Goal: Check status: Check status

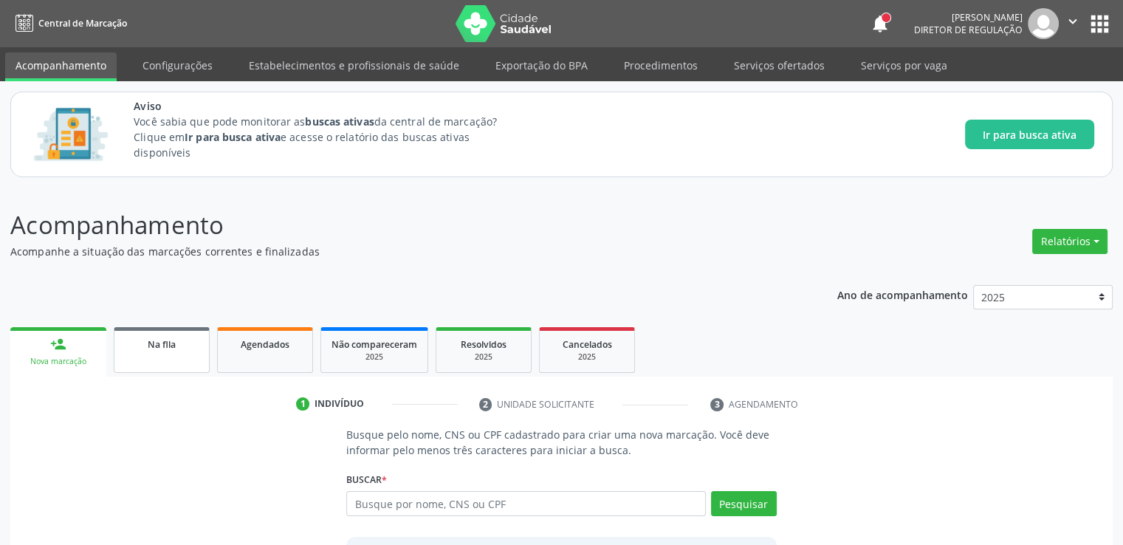
click at [138, 343] on div "Na fila" at bounding box center [162, 344] width 74 height 16
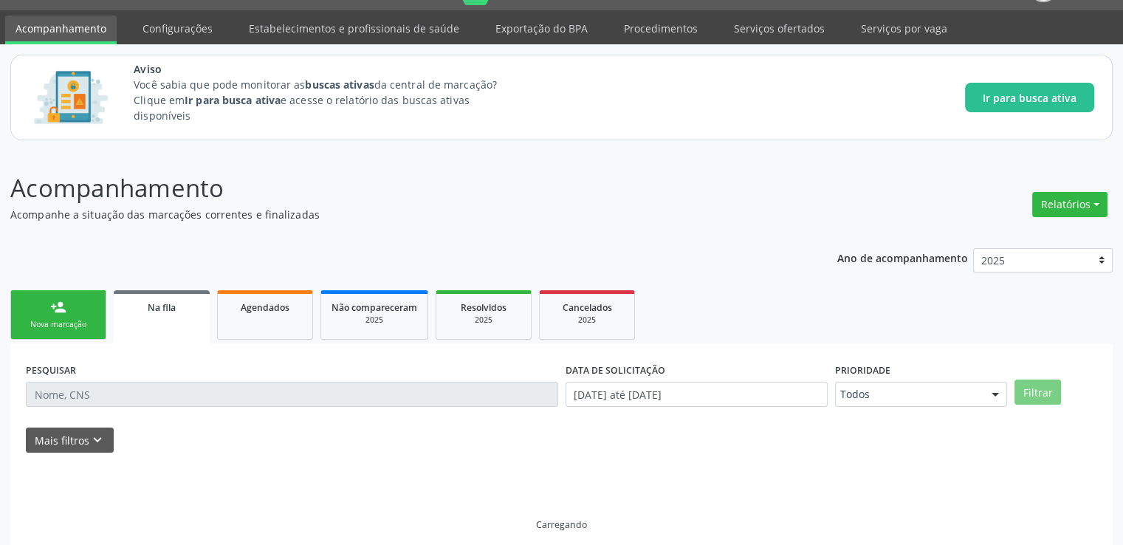
scroll to position [48, 0]
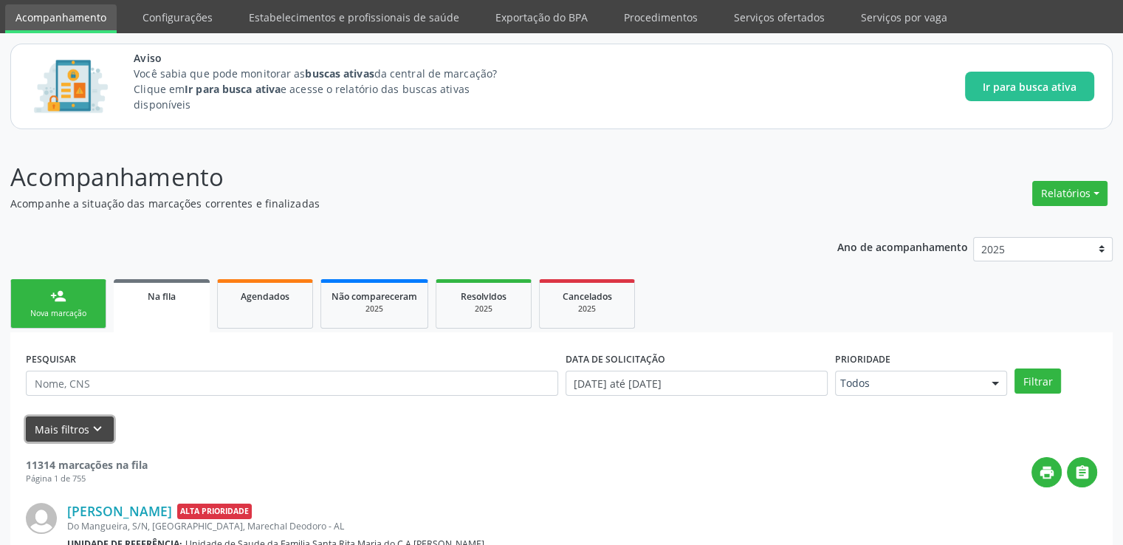
click at [83, 418] on button "Mais filtros keyboard_arrow_down" at bounding box center [70, 429] width 88 height 26
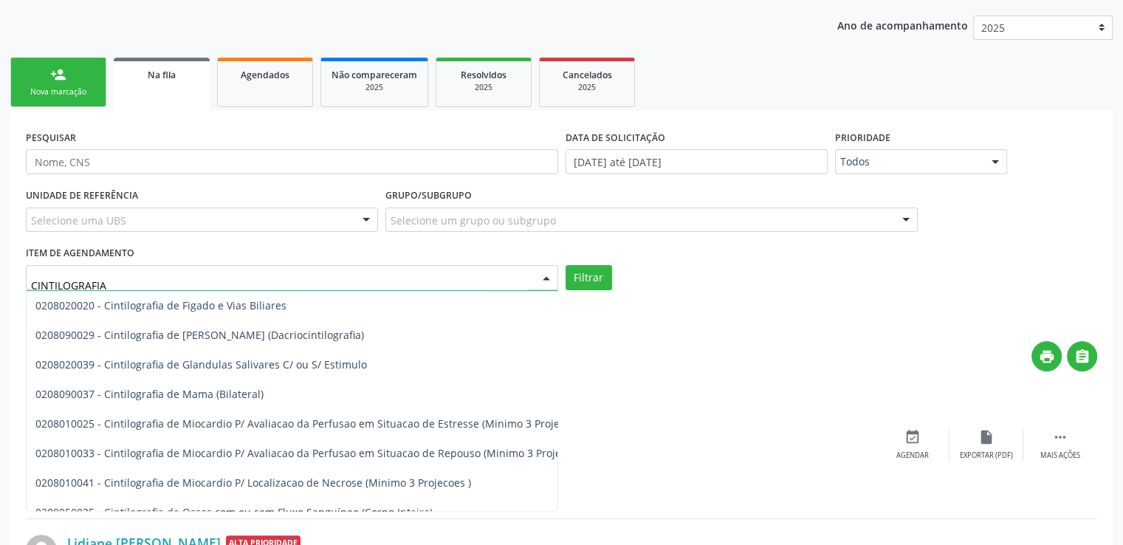
scroll to position [591, 0]
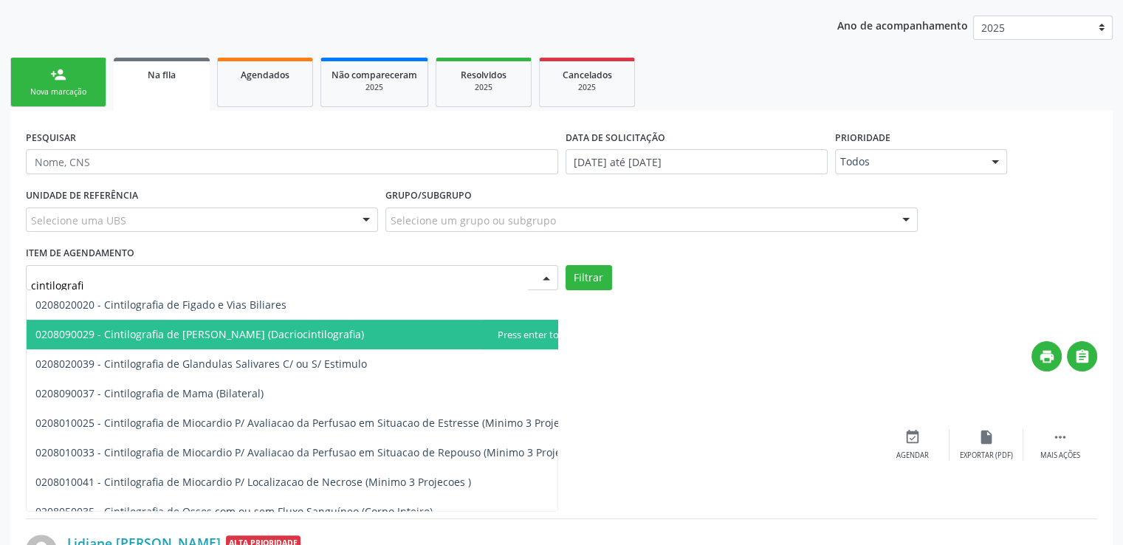
type input "cintilografia"
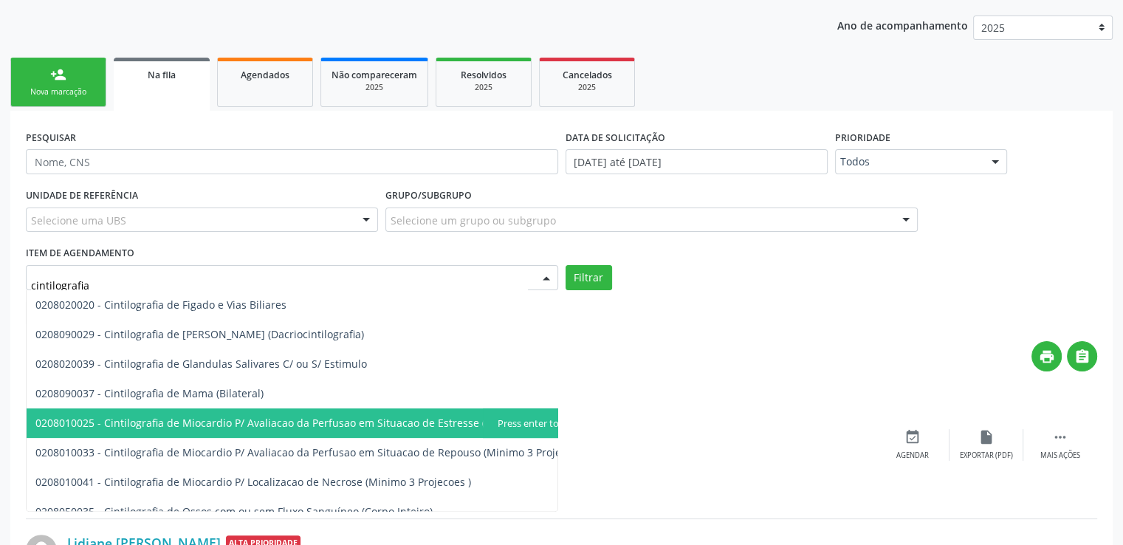
click at [197, 424] on span "0208010025 - Cintilografia de Miocardio P/ Avaliacao da Perfusao em Situacao de…" at bounding box center [309, 423] width 549 height 14
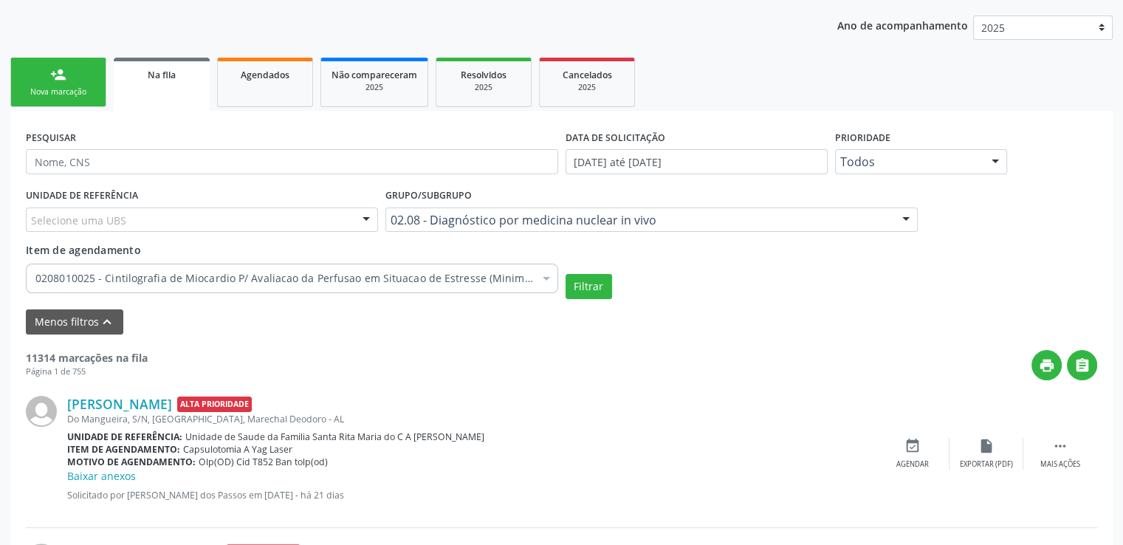
click at [35, 280] on input "Item de agendamento" at bounding box center [35, 279] width 0 height 30
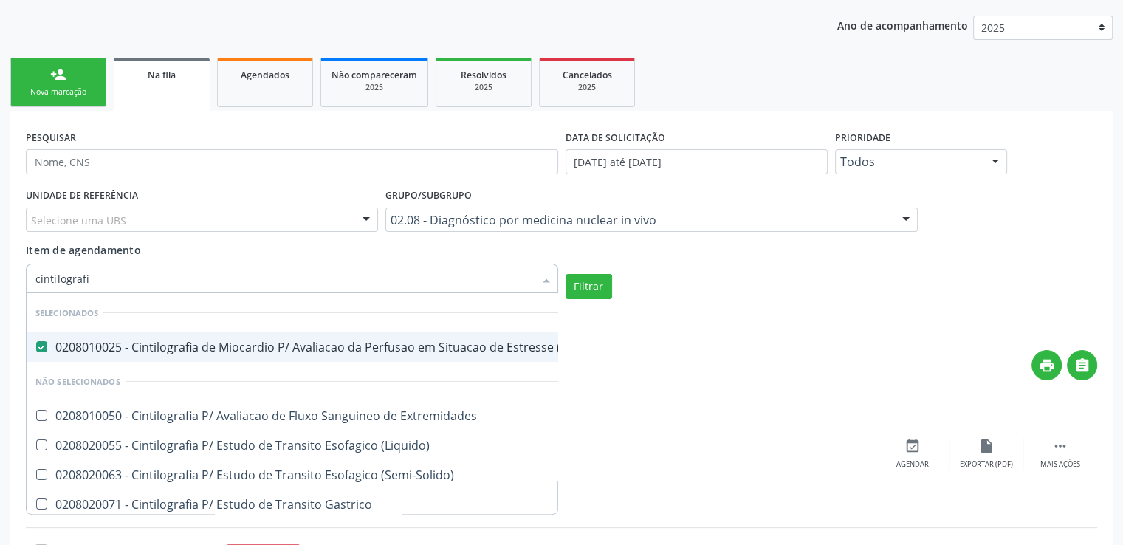
type input "cintilografia"
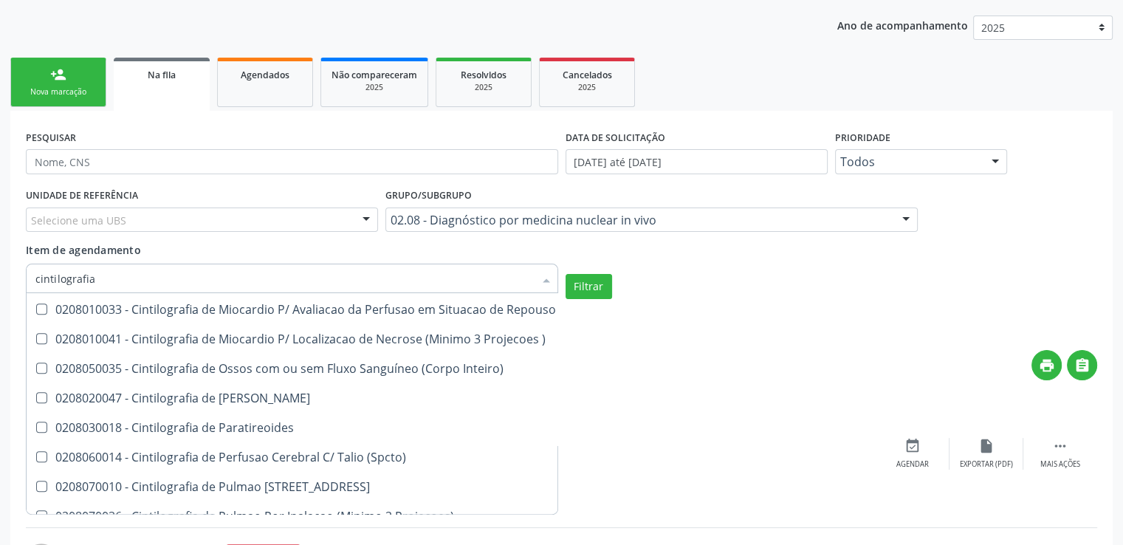
scroll to position [606, 0]
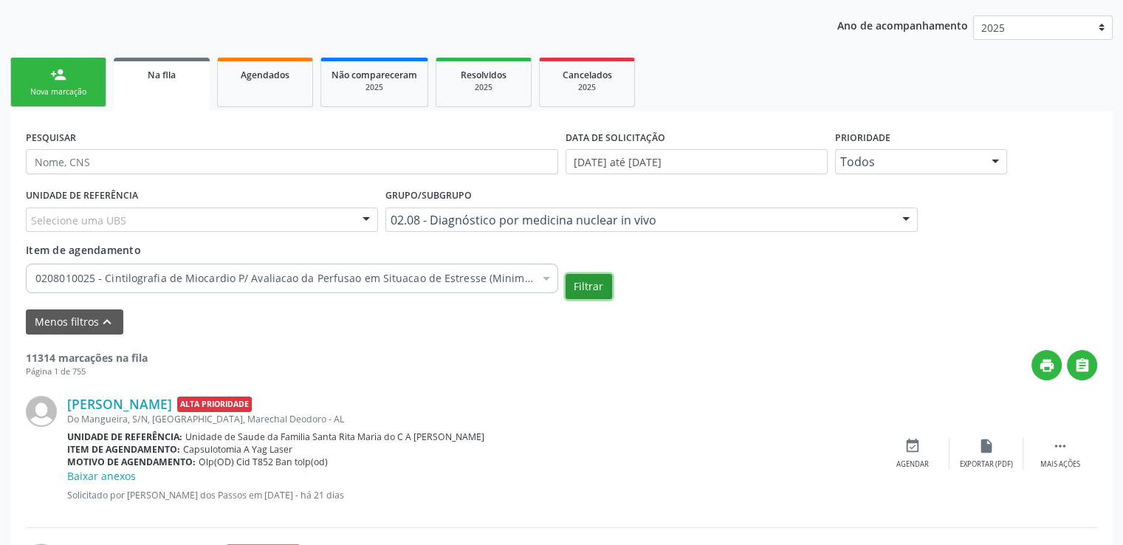
click at [605, 287] on button "Filtrar" at bounding box center [588, 286] width 47 height 25
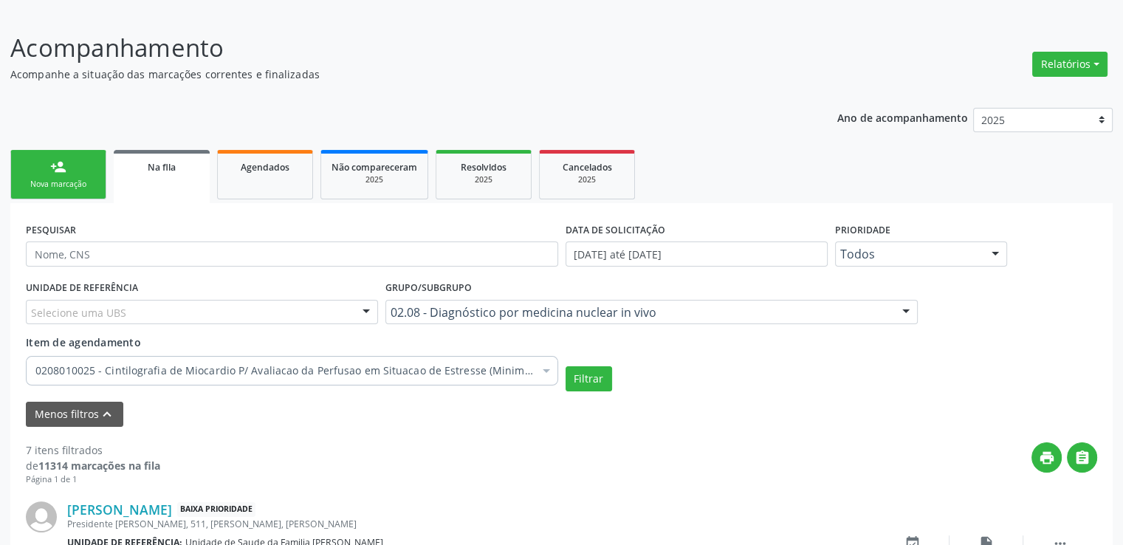
scroll to position [269, 0]
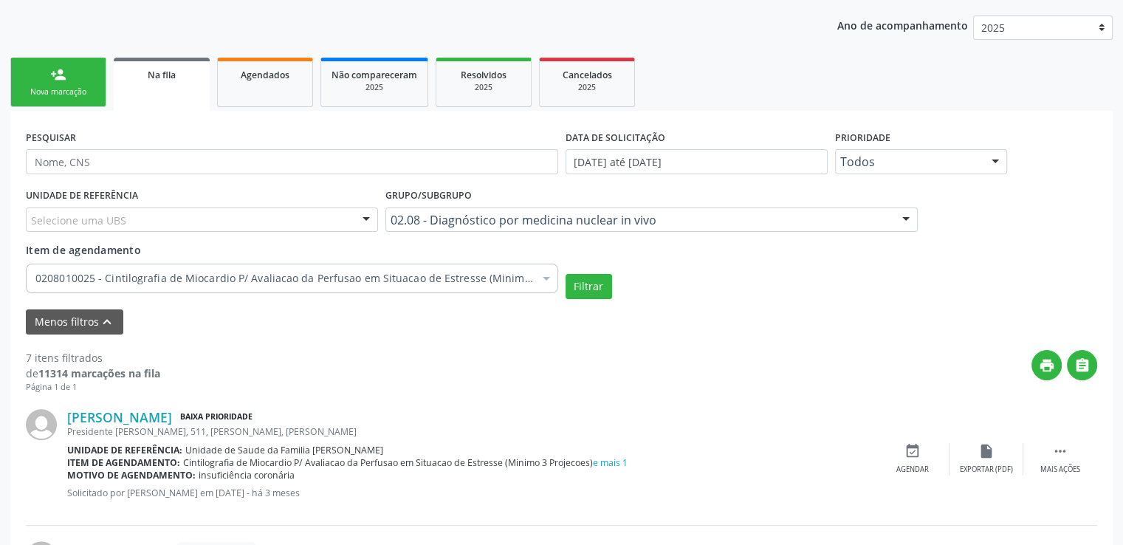
click at [35, 279] on input "Item de agendamento" at bounding box center [35, 279] width 0 height 30
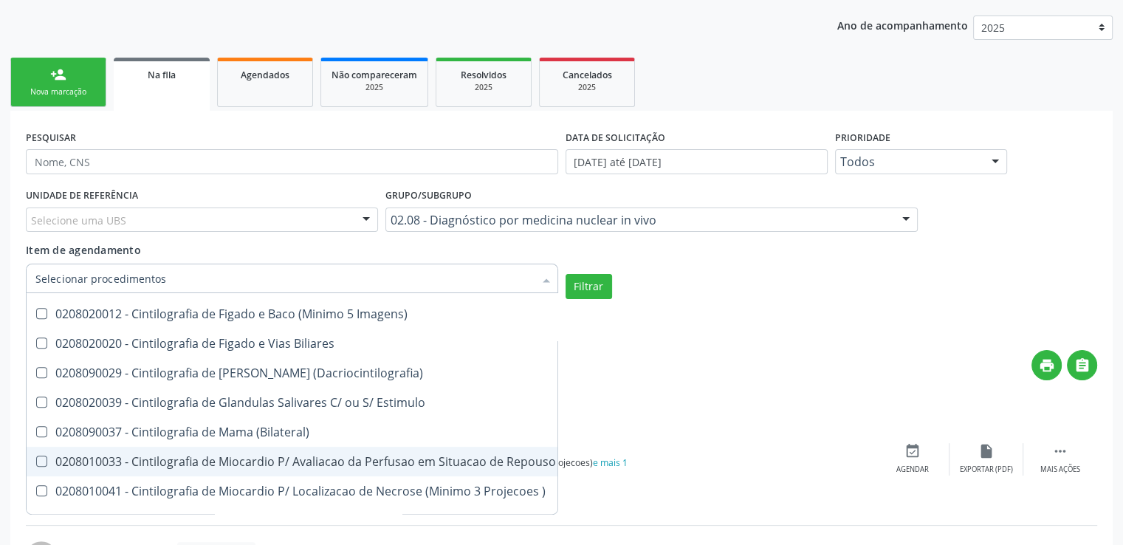
scroll to position [812, 0]
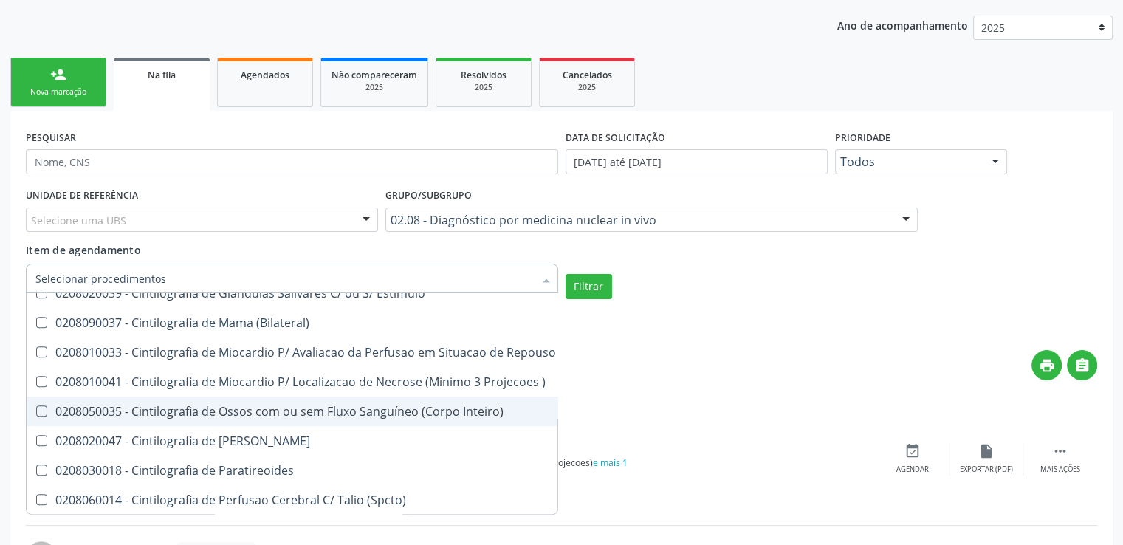
click at [39, 411] on Inteiro\) at bounding box center [41, 410] width 11 height 11
click at [36, 411] on Inteiro\) "checkbox" at bounding box center [32, 411] width 10 height 10
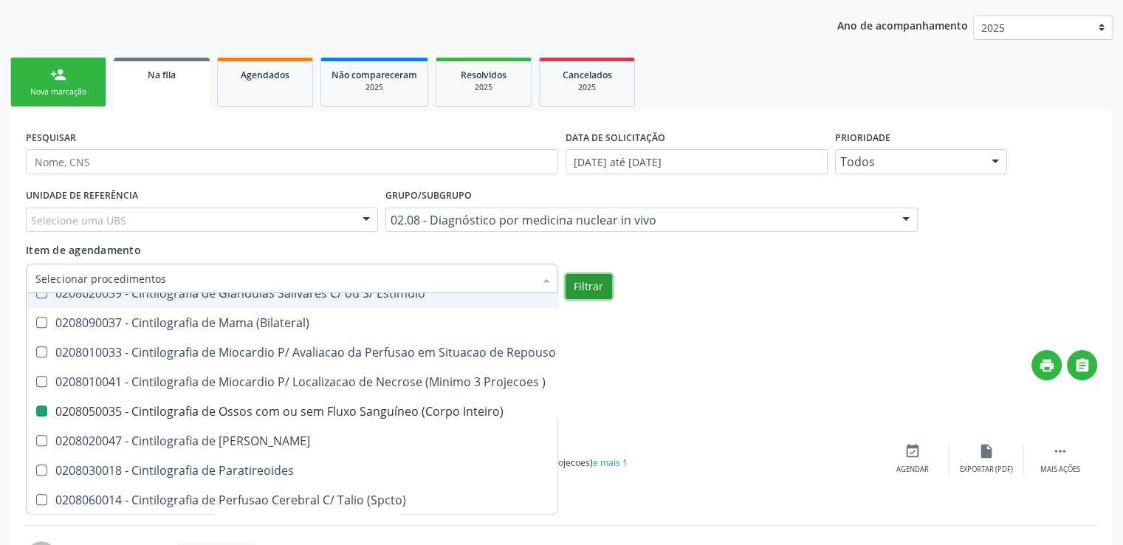
checkbox Inteiro\) "false"
click at [588, 281] on button "Filtrar" at bounding box center [588, 286] width 47 height 25
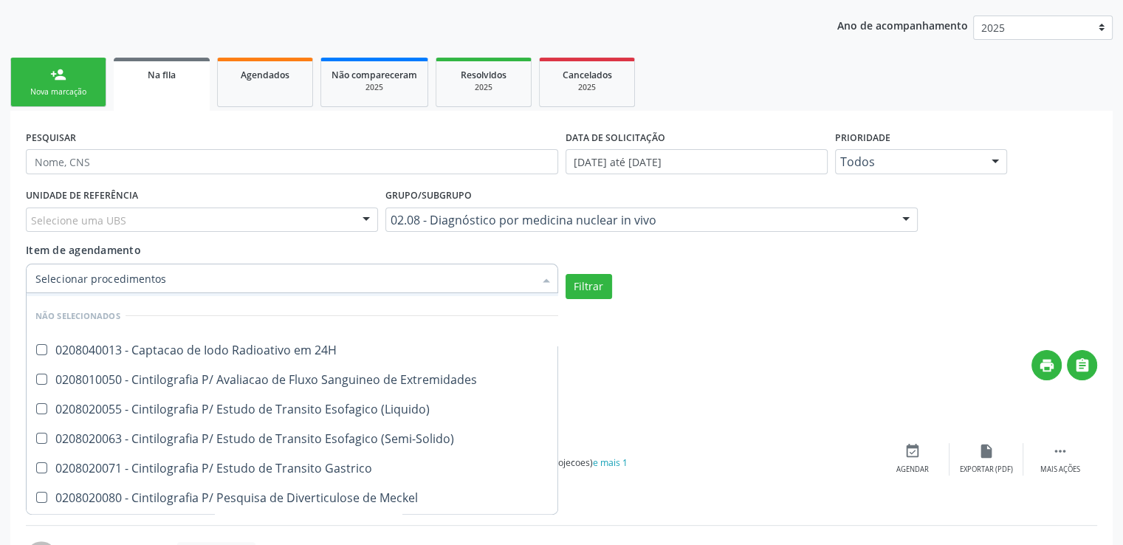
scroll to position [148, 0]
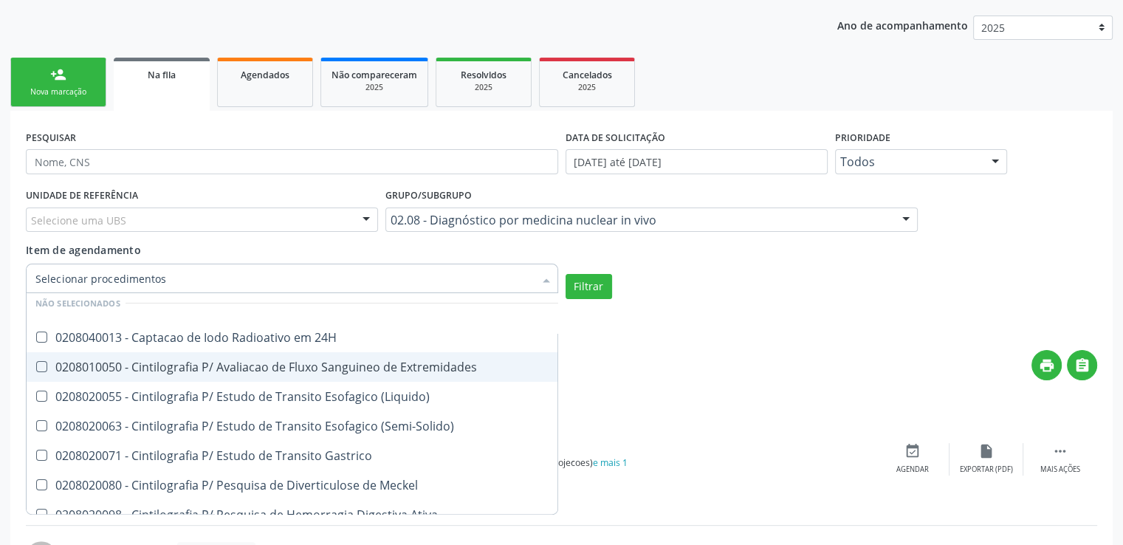
click at [38, 365] on Extremidades at bounding box center [41, 366] width 11 height 11
click at [36, 365] on Extremidades "checkbox" at bounding box center [32, 367] width 10 height 10
checkbox Extremidades "true"
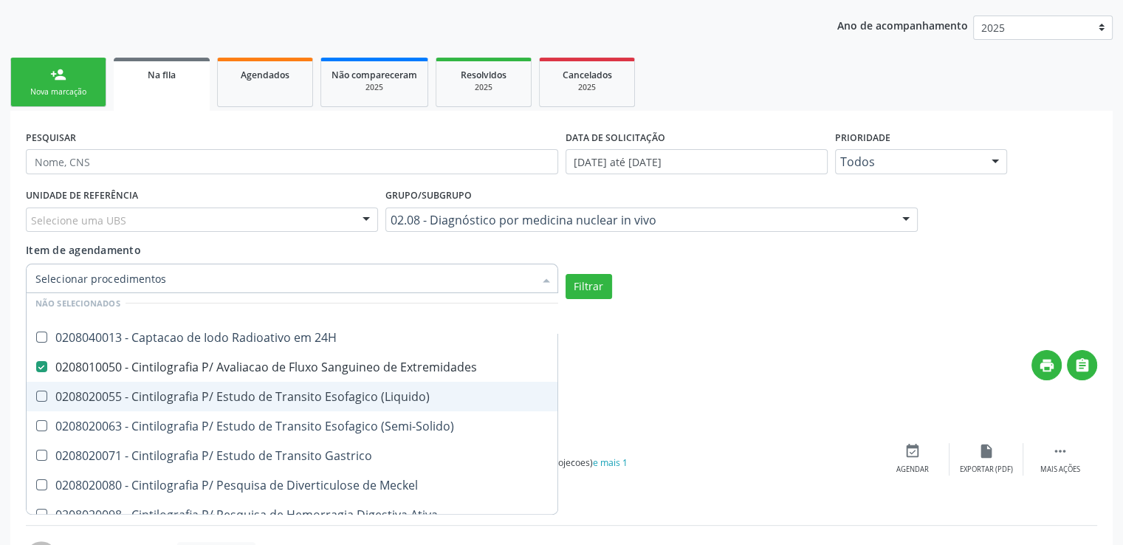
click at [47, 396] on \(Liquido\) at bounding box center [41, 396] width 11 height 11
click at [36, 396] on \(Liquido\) "checkbox" at bounding box center [32, 396] width 10 height 10
checkbox \(Liquido\) "true"
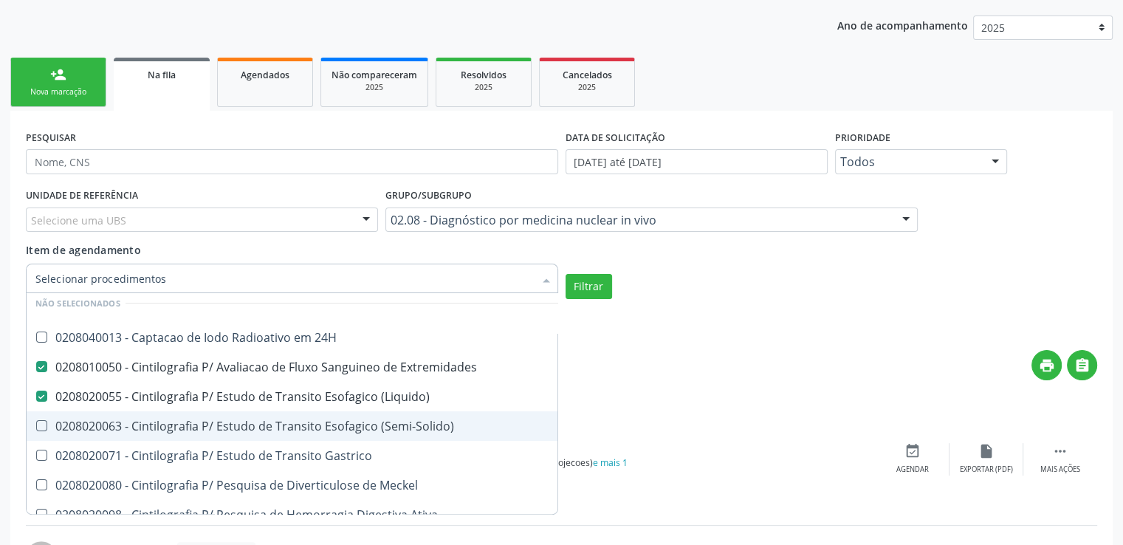
click at [39, 423] on \(Semi-Solido\) at bounding box center [41, 425] width 11 height 11
click at [36, 423] on \(Semi-Solido\) "checkbox" at bounding box center [32, 426] width 10 height 10
checkbox \(Semi-Solido\) "true"
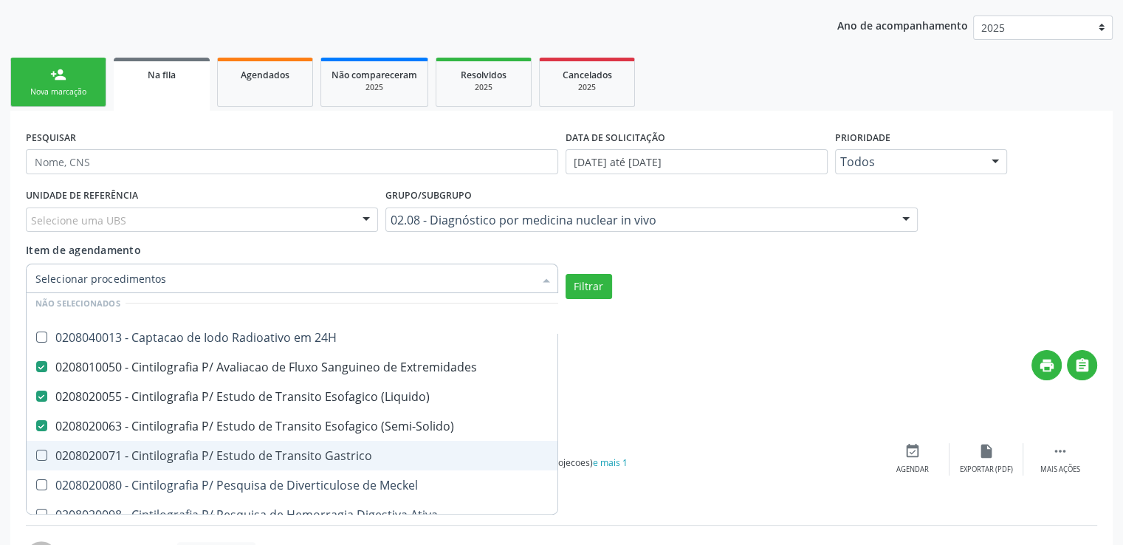
click at [45, 455] on Gastrico at bounding box center [41, 455] width 11 height 11
click at [36, 455] on Gastrico "checkbox" at bounding box center [32, 455] width 10 height 10
click at [45, 455] on Gastrico at bounding box center [41, 455] width 11 height 11
click at [36, 455] on Gastrico "checkbox" at bounding box center [32, 455] width 10 height 10
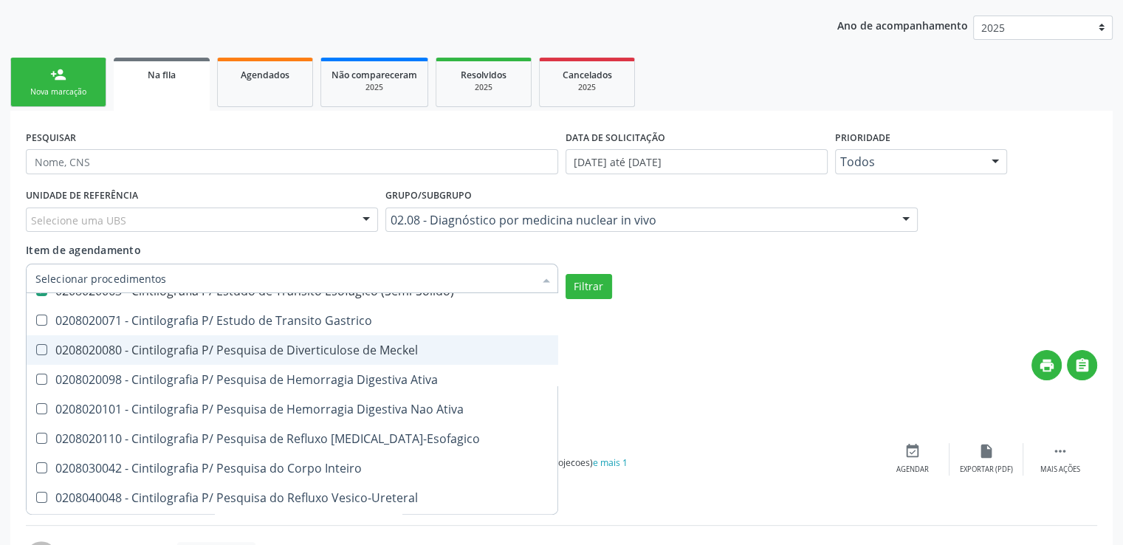
scroll to position [295, 0]
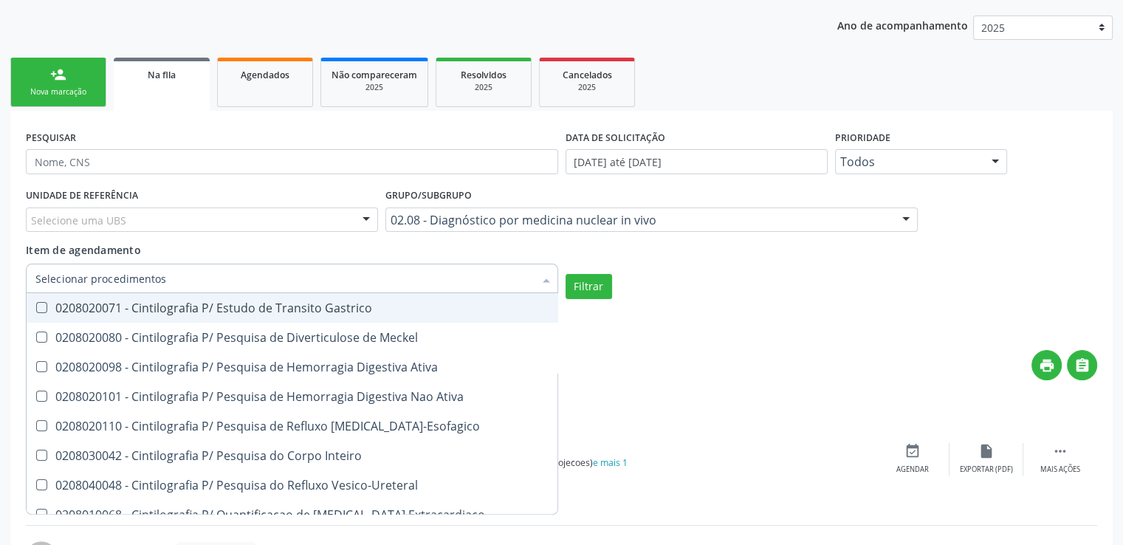
click at [41, 306] on Gastrico at bounding box center [41, 307] width 11 height 11
click at [36, 306] on Gastrico "checkbox" at bounding box center [32, 308] width 10 height 10
checkbox Gastrico "true"
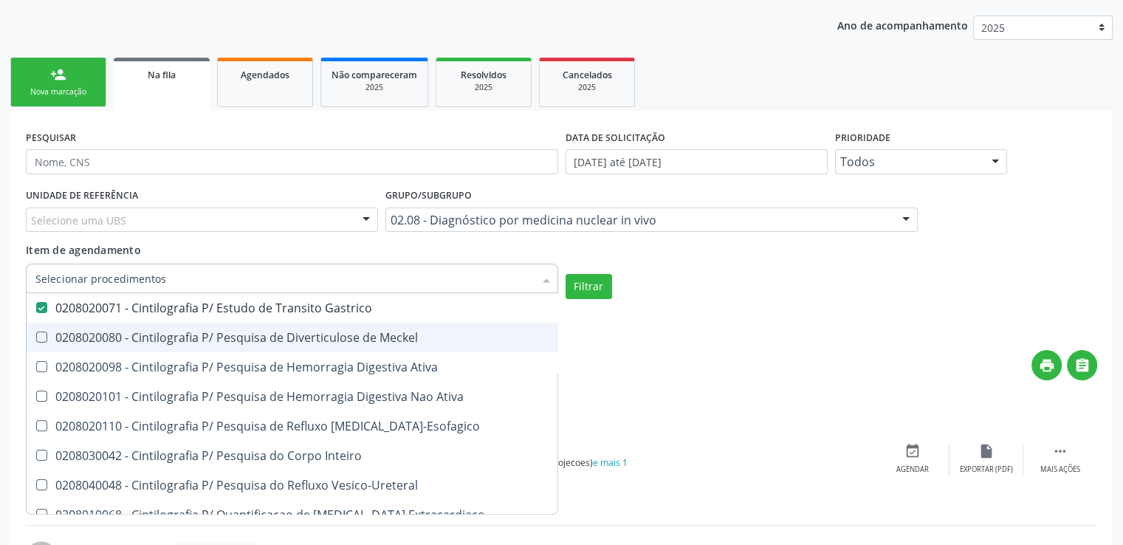
click at [44, 334] on Meckel at bounding box center [41, 336] width 11 height 11
click at [36, 334] on Meckel "checkbox" at bounding box center [32, 337] width 10 height 10
checkbox Meckel "true"
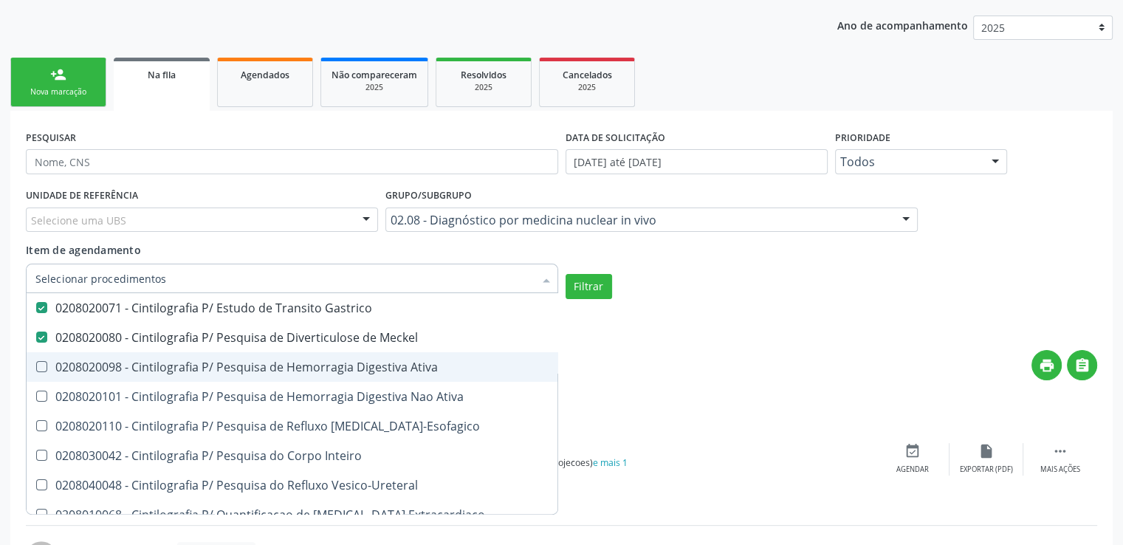
click at [47, 371] on div "0208020098 - Cintilografia P/ Pesquisa de Hemorragia Digestiva Ativa" at bounding box center [355, 367] width 641 height 12
click at [38, 365] on Ativa at bounding box center [41, 366] width 11 height 11
click at [36, 365] on Ativa "checkbox" at bounding box center [32, 367] width 10 height 10
click at [38, 365] on Ativa at bounding box center [41, 366] width 11 height 11
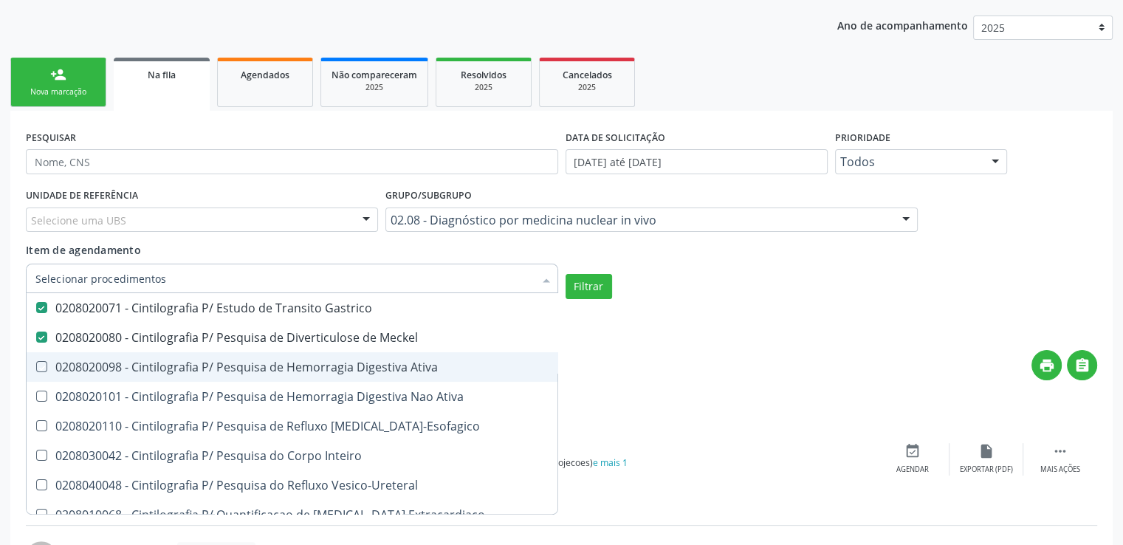
click at [36, 365] on Ativa "checkbox" at bounding box center [32, 367] width 10 height 10
checkbox Ativa "false"
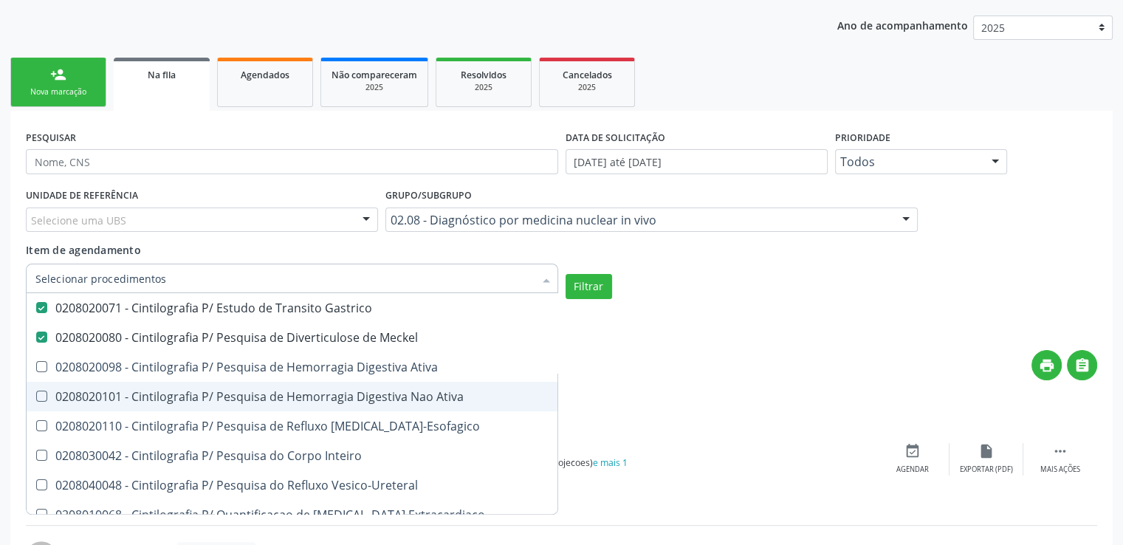
drag, startPoint x: 41, startPoint y: 394, endPoint x: 40, endPoint y: 379, distance: 15.5
click at [40, 394] on Ativa at bounding box center [41, 396] width 11 height 11
click at [36, 394] on Ativa "checkbox" at bounding box center [32, 396] width 10 height 10
checkbox Ativa "true"
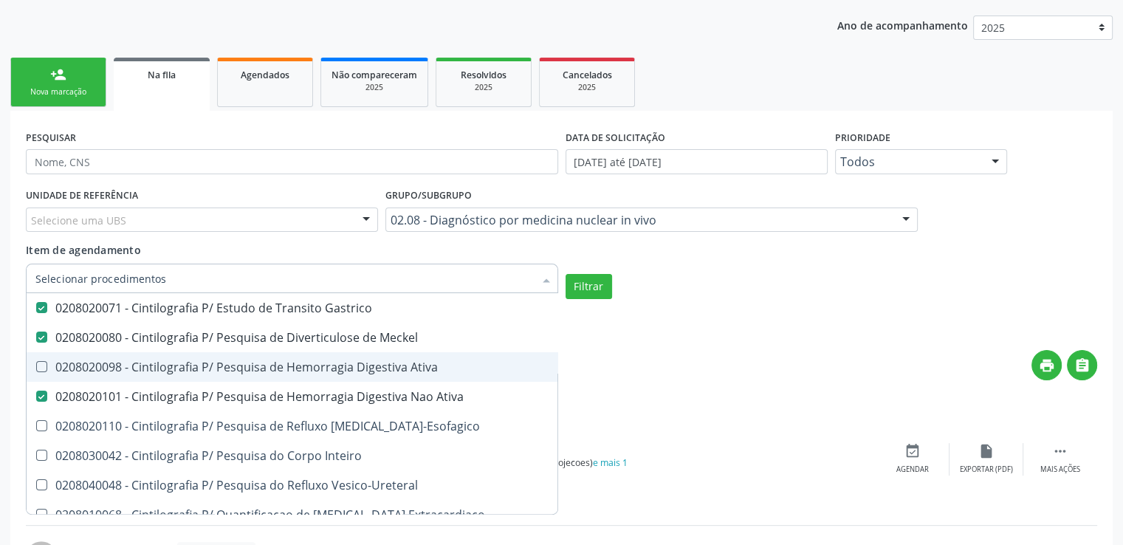
click at [39, 362] on Ativa at bounding box center [41, 366] width 11 height 11
click at [36, 362] on Ativa "checkbox" at bounding box center [32, 367] width 10 height 10
click at [39, 362] on Ativa at bounding box center [41, 366] width 11 height 11
click at [36, 362] on Ativa "checkbox" at bounding box center [32, 367] width 10 height 10
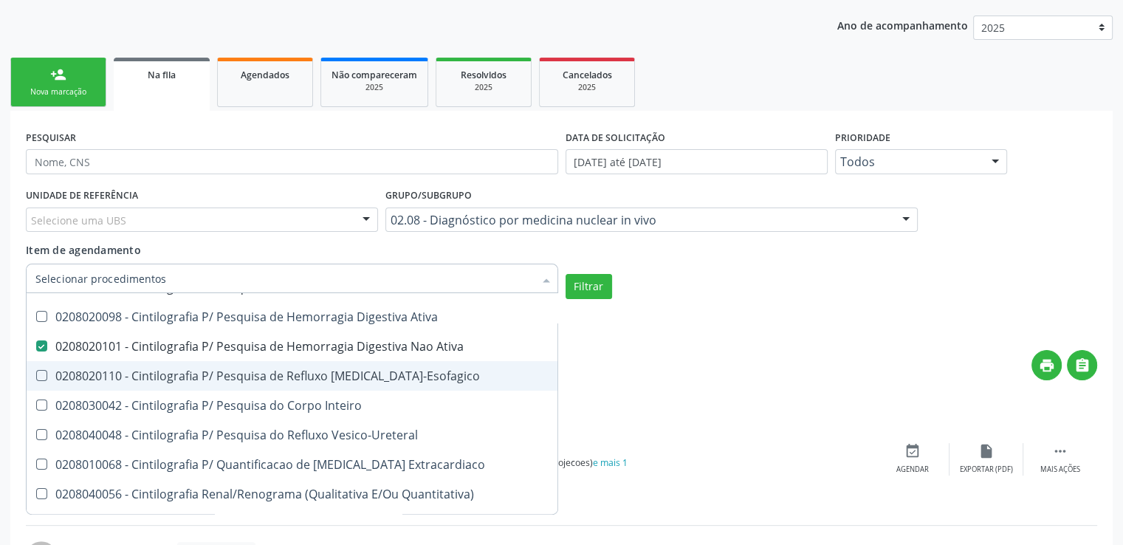
scroll to position [369, 0]
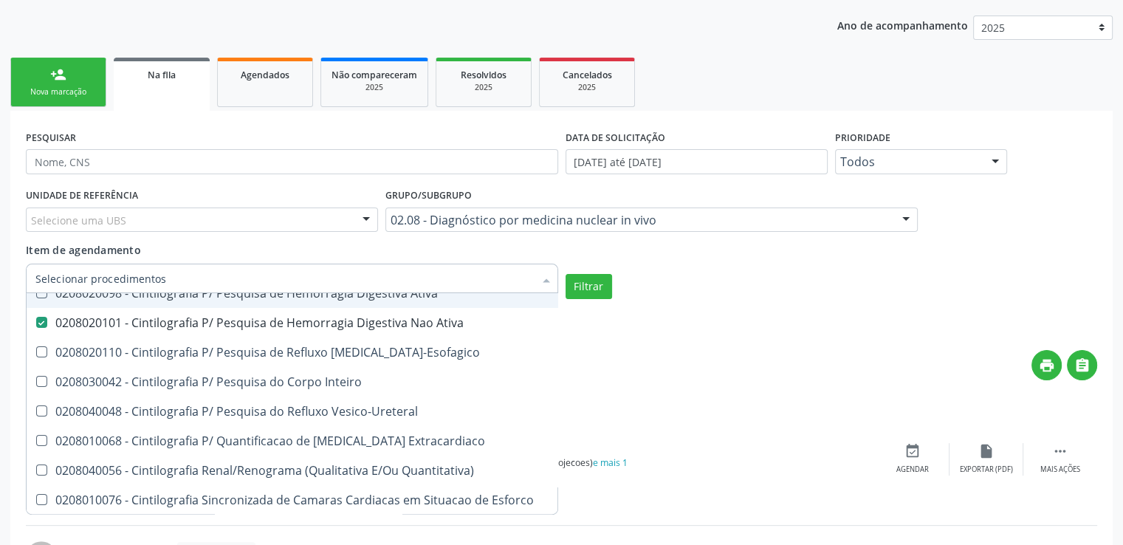
click at [52, 295] on div "0208020098 - Cintilografia P/ Pesquisa de Hemorragia Digestiva Ativa" at bounding box center [355, 293] width 641 height 12
checkbox Ativa "true"
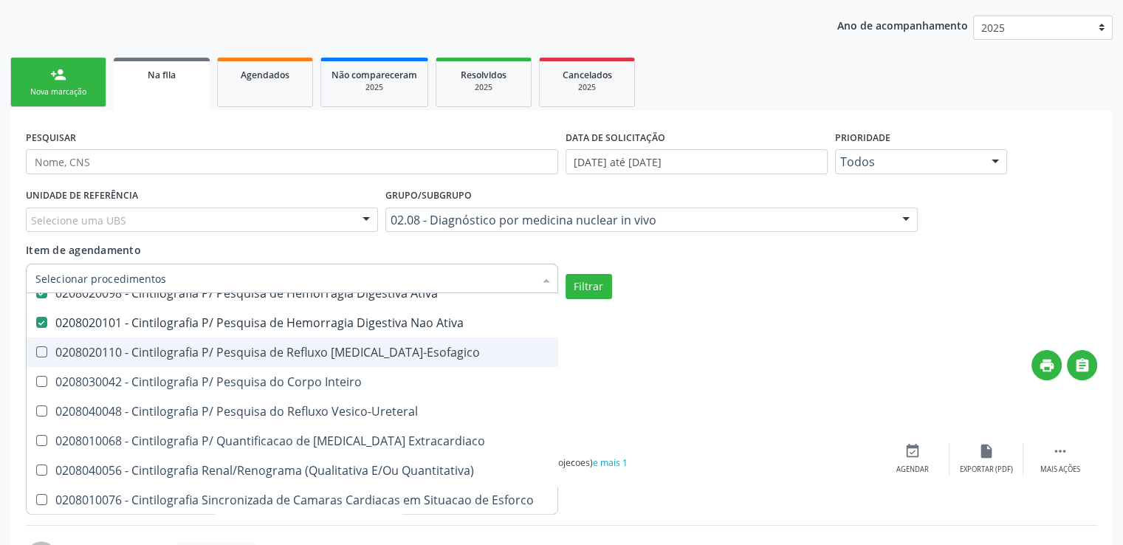
click at [43, 351] on Gastro-Esofagico at bounding box center [41, 351] width 11 height 11
click at [36, 351] on Gastro-Esofagico "checkbox" at bounding box center [32, 352] width 10 height 10
click at [43, 351] on Gastro-Esofagico at bounding box center [41, 351] width 11 height 11
click at [36, 351] on Gastro-Esofagico "checkbox" at bounding box center [32, 352] width 10 height 10
checkbox Gastro-Esofagico "false"
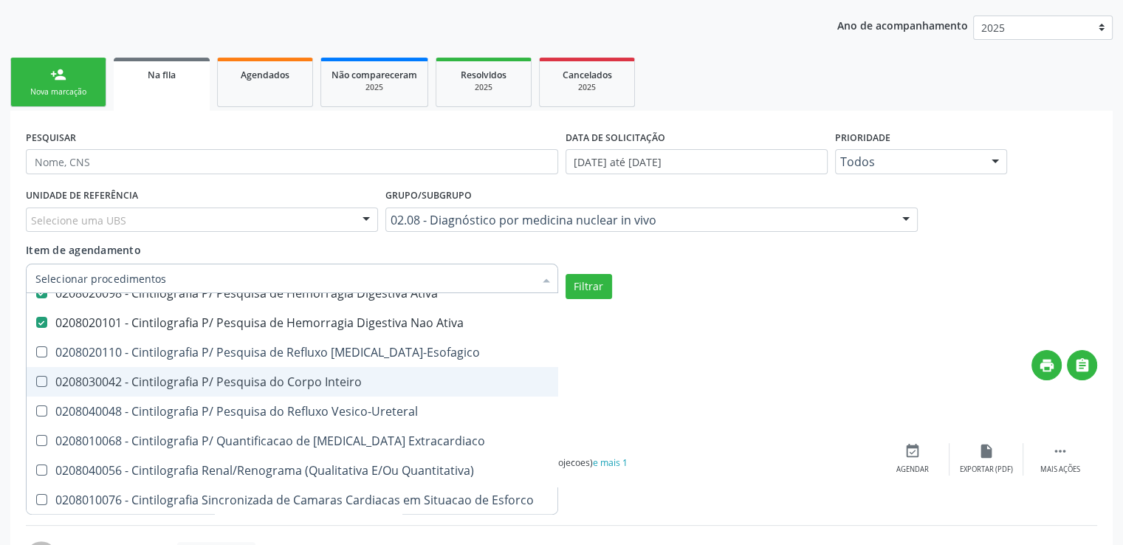
click at [58, 382] on div "0208030042 - Cintilografia P/ Pesquisa do Corpo Inteiro" at bounding box center [355, 382] width 641 height 12
checkbox Inteiro "true"
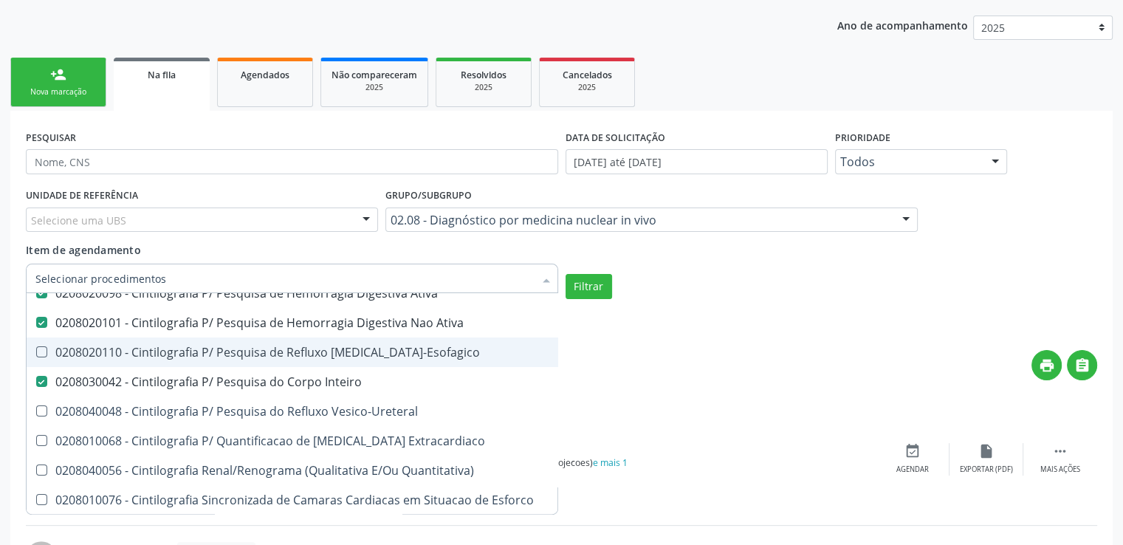
click at [63, 355] on div "0208020110 - Cintilografia P/ Pesquisa de Refluxo [MEDICAL_DATA]-Esofagico" at bounding box center [355, 352] width 641 height 12
checkbox Gastro-Esofagico "true"
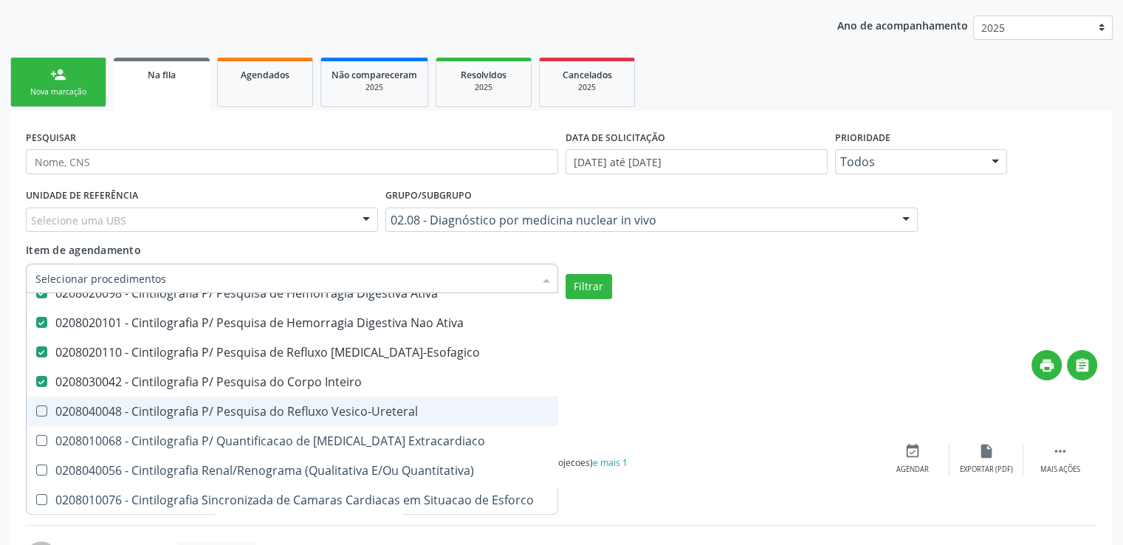
click at [78, 405] on div "0208040048 - Cintilografia P/ Pesquisa do Refluxo Vesico-Ureteral" at bounding box center [355, 411] width 641 height 12
checkbox Vesico-Ureteral "true"
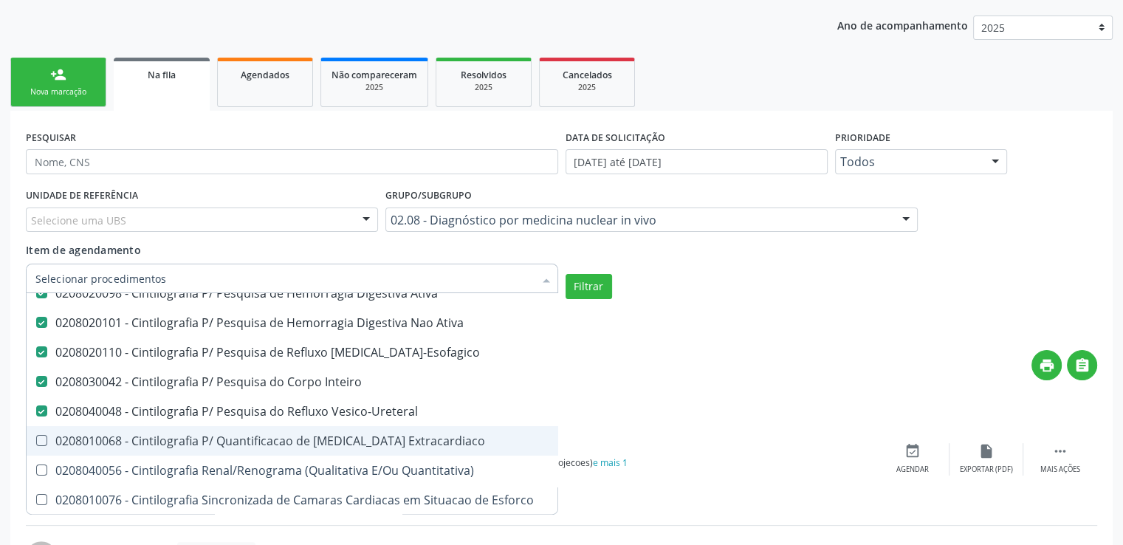
click at [97, 444] on div "0208010068 - Cintilografia P/ Quantificacao de [MEDICAL_DATA] Extracardiaco" at bounding box center [355, 441] width 641 height 12
checkbox Extracardiaco "true"
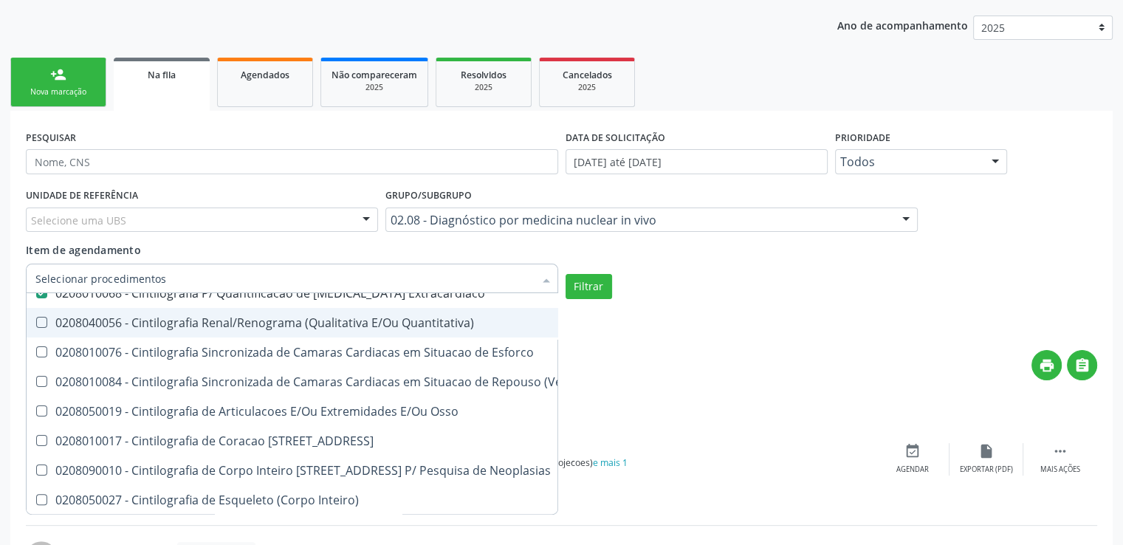
click at [75, 320] on div "0208040056 - Cintilografia Renal/Renograma (Qualitativa E/Ou Quantitativa)" at bounding box center [355, 323] width 641 height 12
checkbox Quantitativa\) "true"
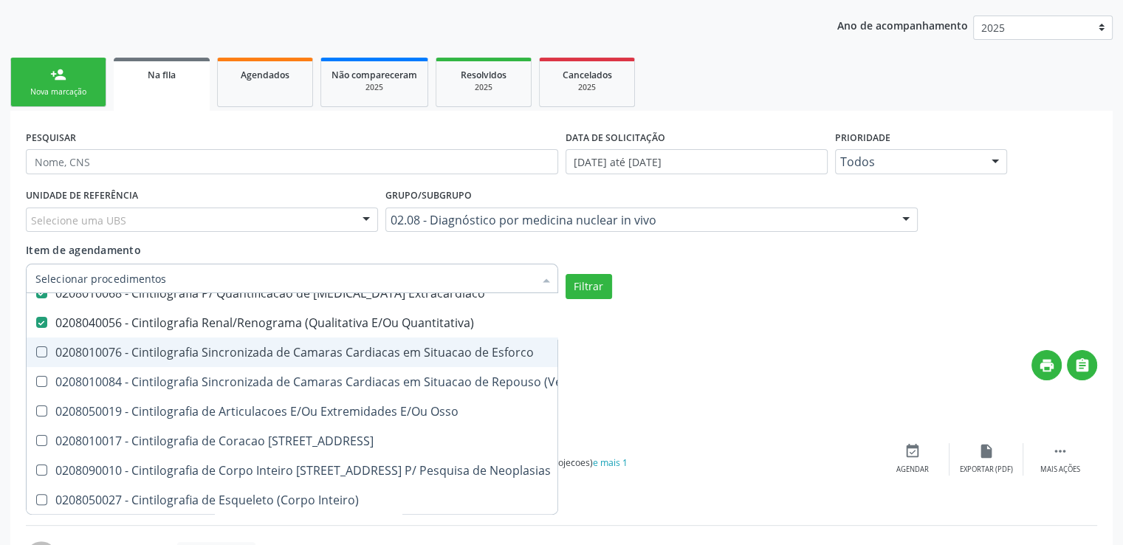
click at [82, 357] on div "0208010076 - Cintilografia Sincronizada de Camaras Cardiacas em Situacao de Esf…" at bounding box center [355, 352] width 641 height 12
checkbox Esforco "true"
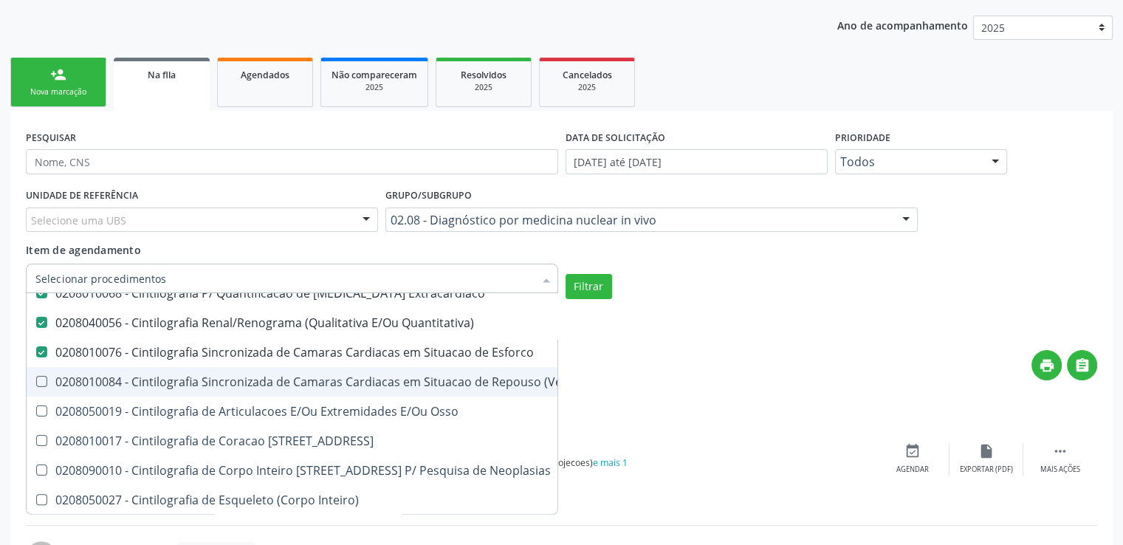
click at [88, 379] on div "0208010084 - Cintilografia Sincronizada de Camaras Cardiacas em Situacao de Rep…" at bounding box center [355, 382] width 641 height 12
checkbox \(Ventriculografia\) "true"
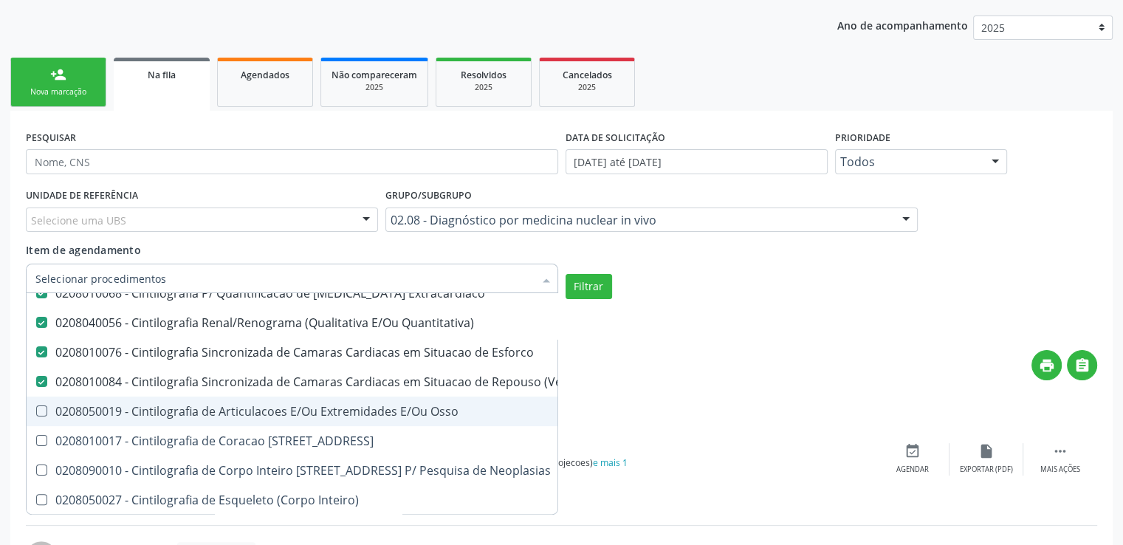
click at [97, 410] on div "0208050019 - Cintilografia de Articulacoes E/Ou Extremidades E/Ou Osso" at bounding box center [355, 411] width 641 height 12
checkbox Osso "false"
click at [103, 435] on div "0208010017 - Cintilografia de Coracao [STREET_ADDRESS]" at bounding box center [355, 441] width 641 height 12
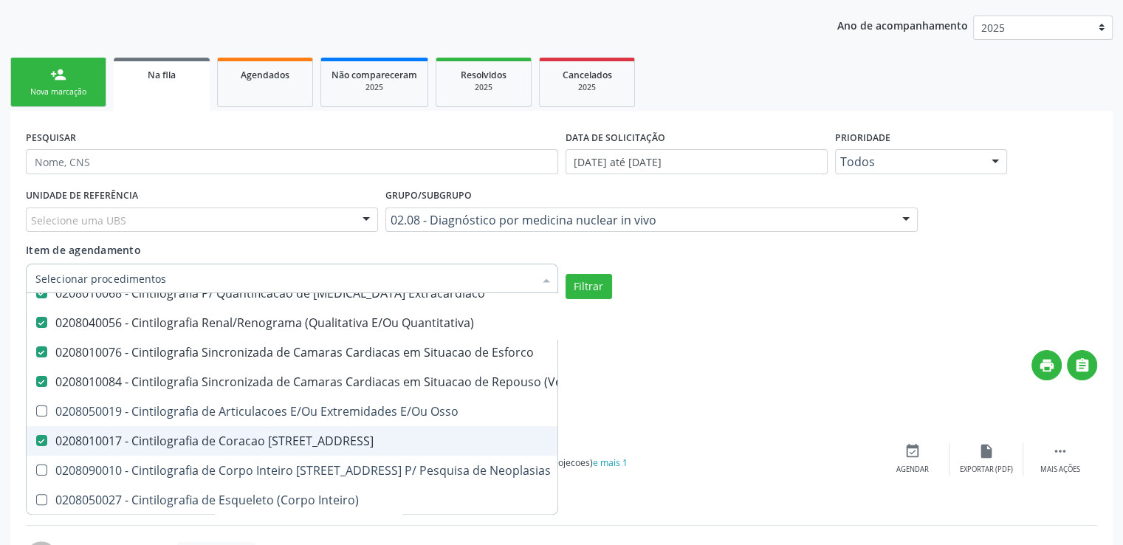
click at [103, 435] on div "0208010017 - Cintilografia de Coracao [STREET_ADDRESS]" at bounding box center [355, 441] width 641 height 12
checkbox 67 "false"
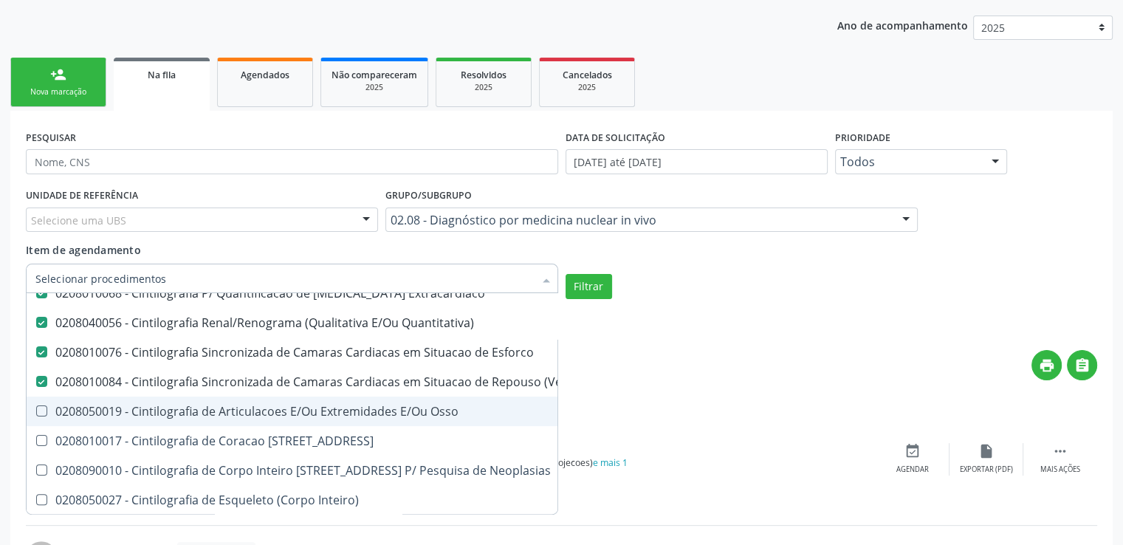
click at [103, 414] on div "0208050019 - Cintilografia de Articulacoes E/Ou Extremidades E/Ou Osso" at bounding box center [355, 411] width 641 height 12
checkbox Osso "false"
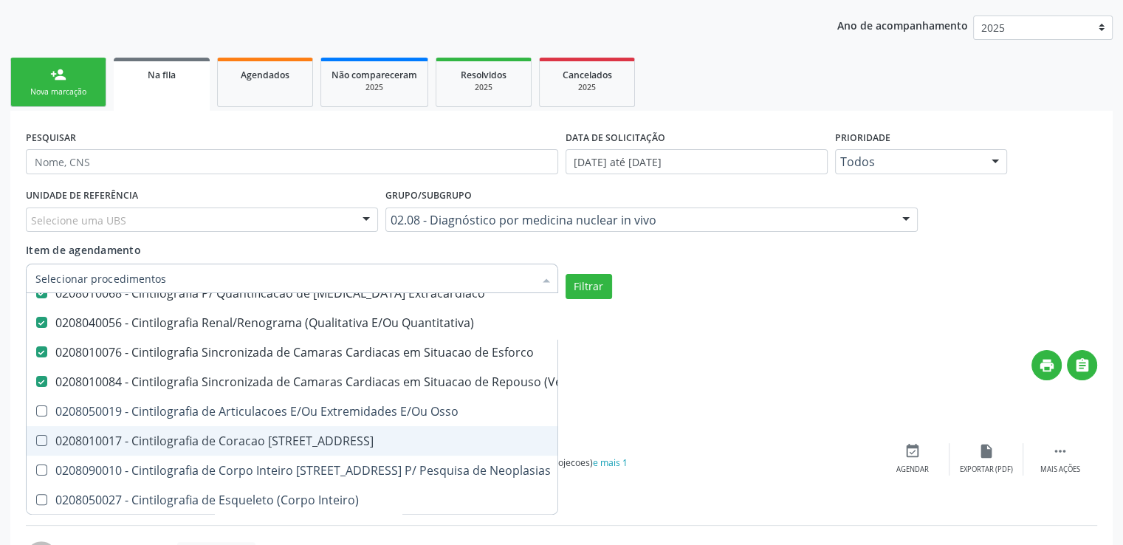
click at [100, 435] on div "0208010017 - Cintilografia de Coracao [STREET_ADDRESS]" at bounding box center [355, 441] width 641 height 12
checkbox 67 "true"
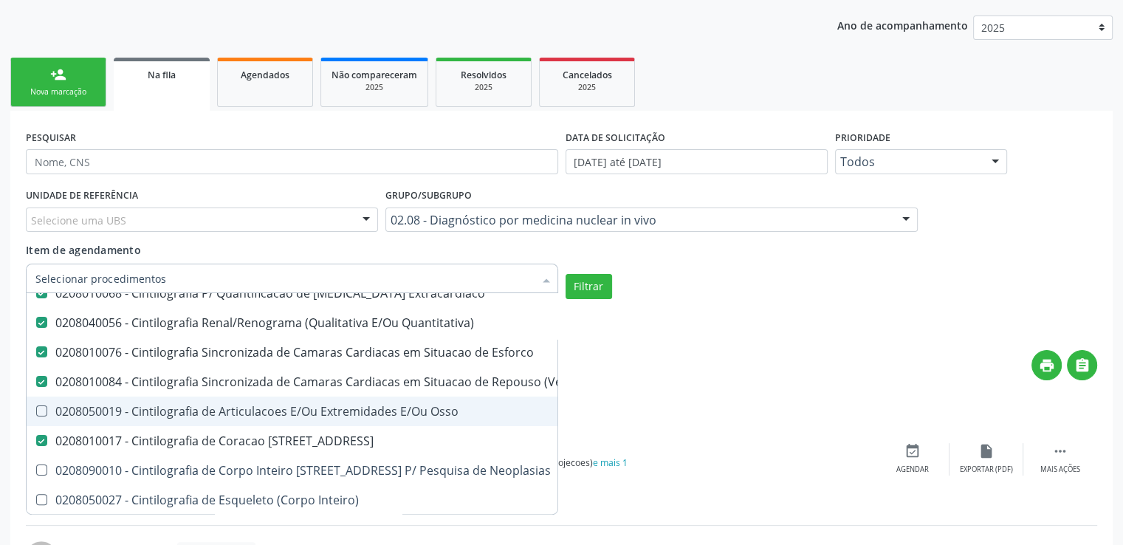
click at [92, 412] on div "0208050019 - Cintilografia de Articulacoes E/Ou Extremidades E/Ou Osso" at bounding box center [355, 411] width 641 height 12
checkbox Osso "true"
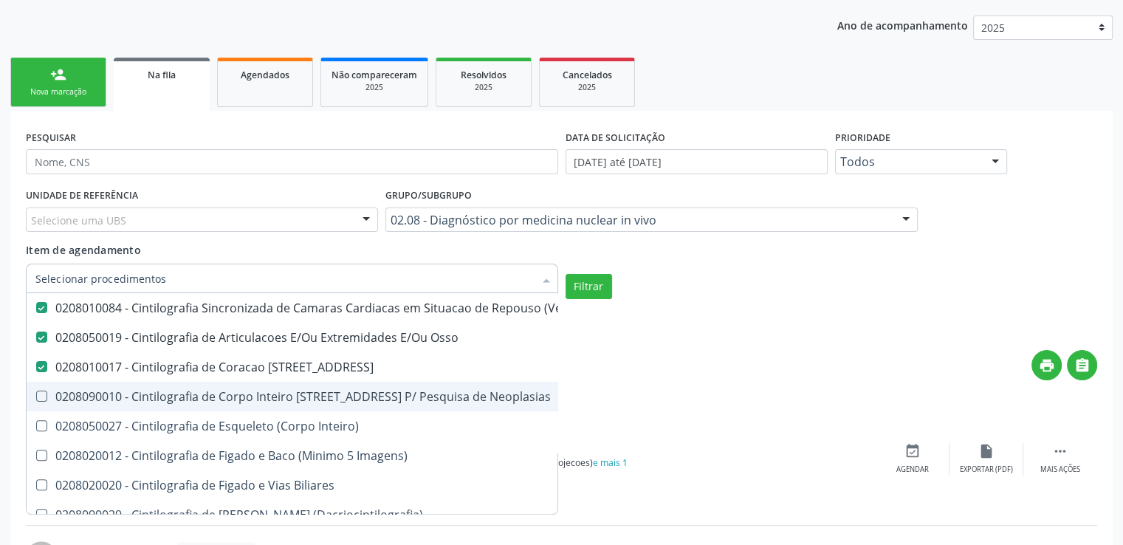
click at [99, 394] on div "0208090010 - Cintilografia de Corpo Inteiro [STREET_ADDRESS] P/ Pesquisa de Neo…" at bounding box center [355, 397] width 641 height 12
checkbox Neoplasias "true"
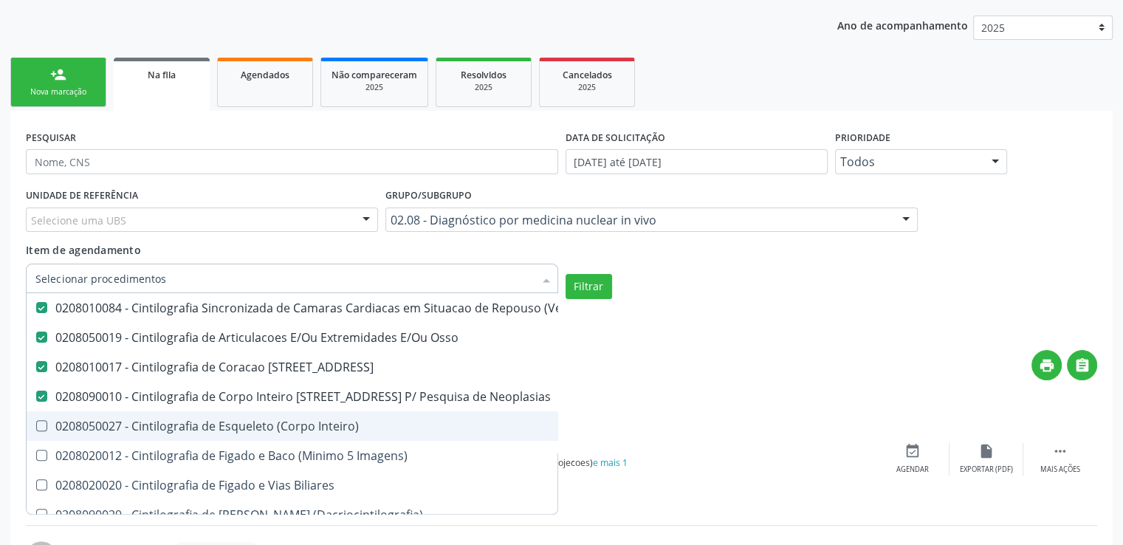
click at [103, 420] on div "0208050027 - Cintilografia de Esqueleto (Corpo Inteiro)" at bounding box center [355, 426] width 641 height 12
checkbox Inteiro\) "true"
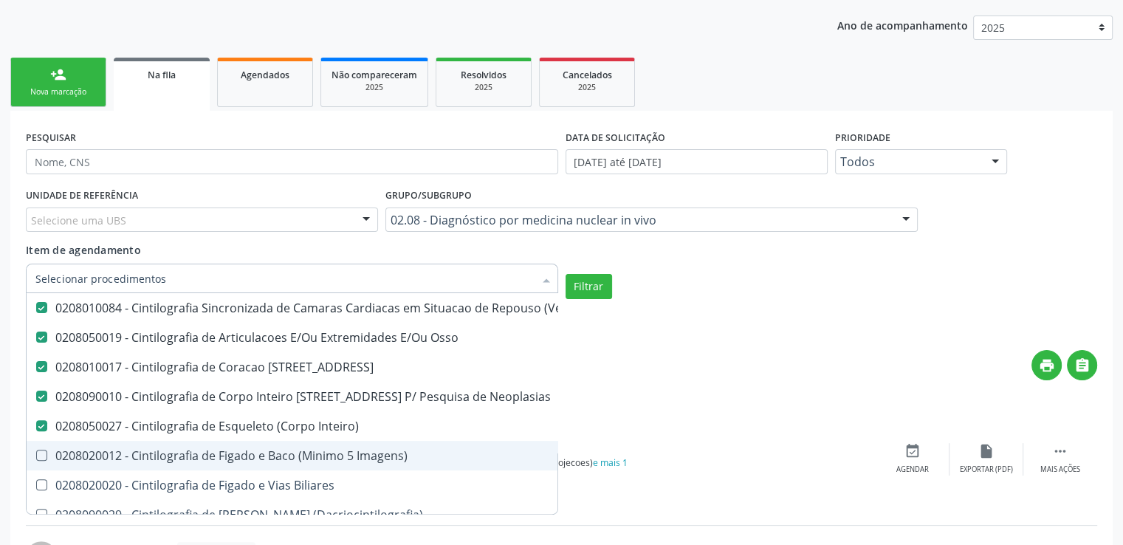
click at [106, 450] on div "0208020012 - Cintilografia de Figado e Baco (Minimo 5 Imagens)" at bounding box center [355, 456] width 641 height 12
checkbox Imagens\) "true"
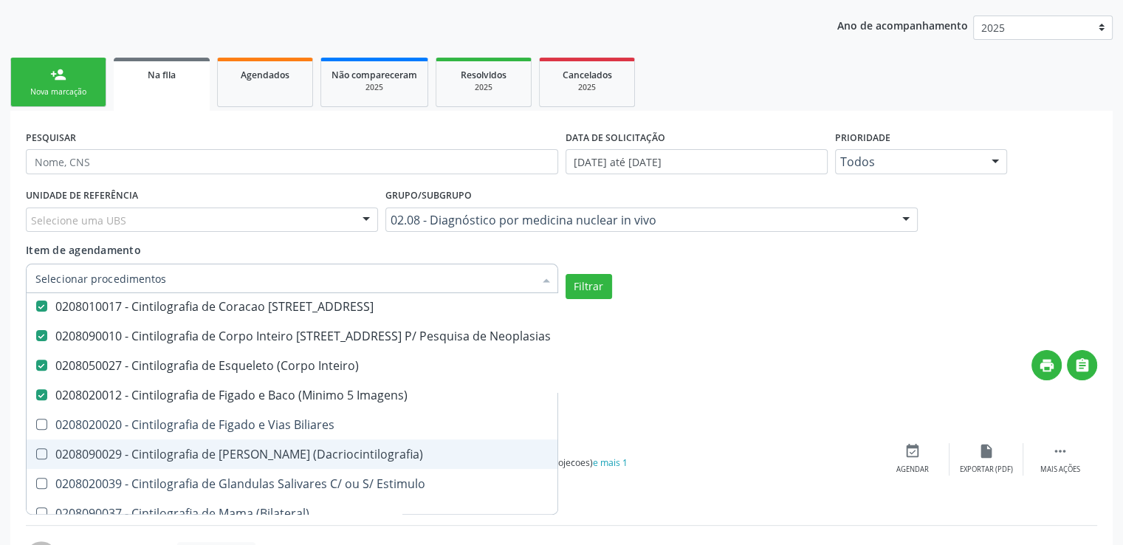
scroll to position [738, 0]
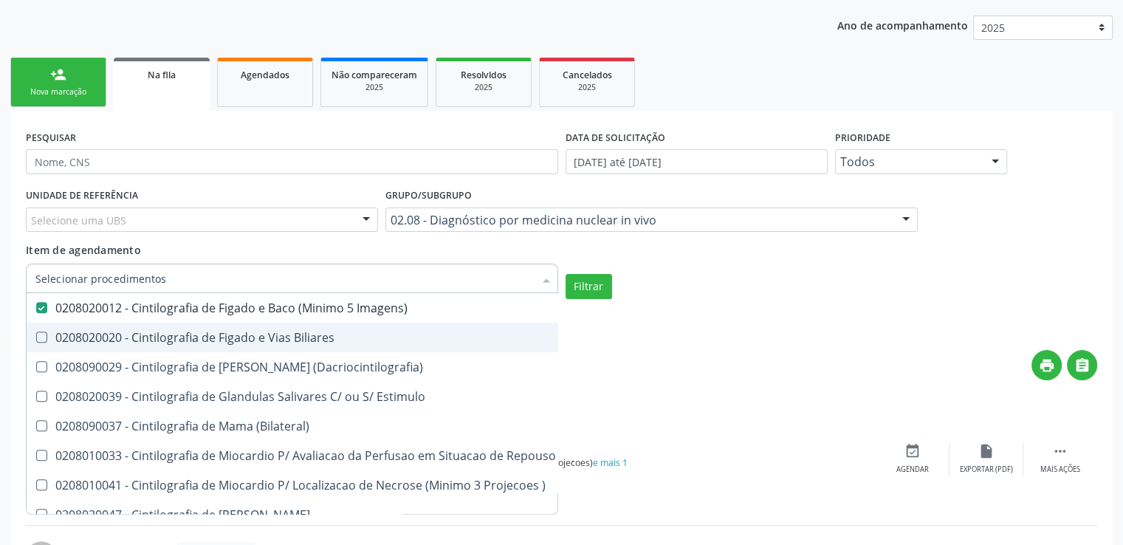
click at [82, 340] on div "0208020020 - Cintilografia de Figado e Vias Biliares" at bounding box center [355, 337] width 641 height 12
checkbox Biliares "true"
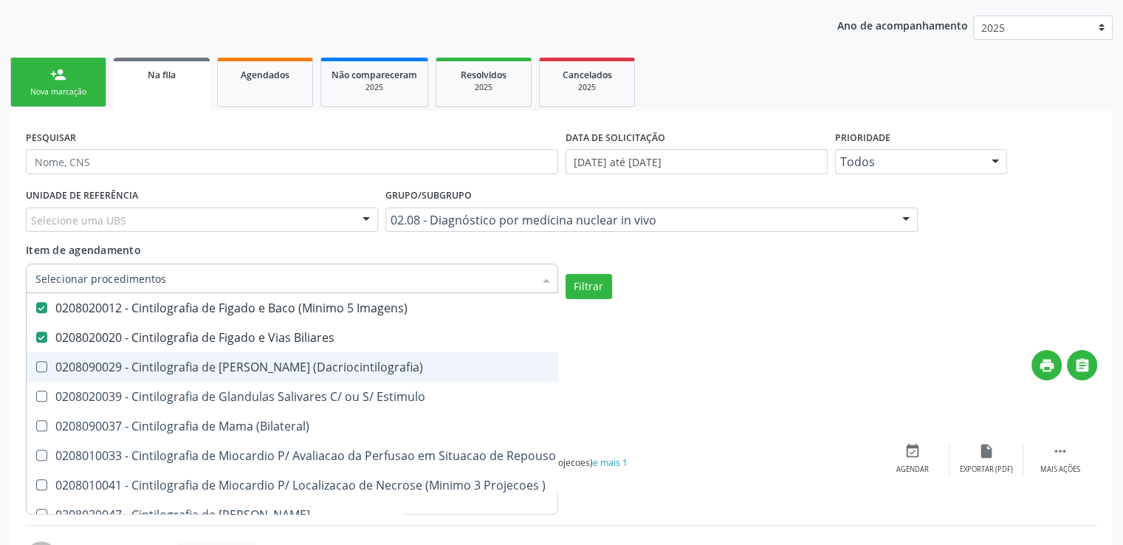
click at [87, 371] on div "0208090029 - Cintilografia de [PERSON_NAME] (Dacriocintilografia)" at bounding box center [355, 367] width 641 height 12
checkbox \(Dacriocintilografia\) "false"
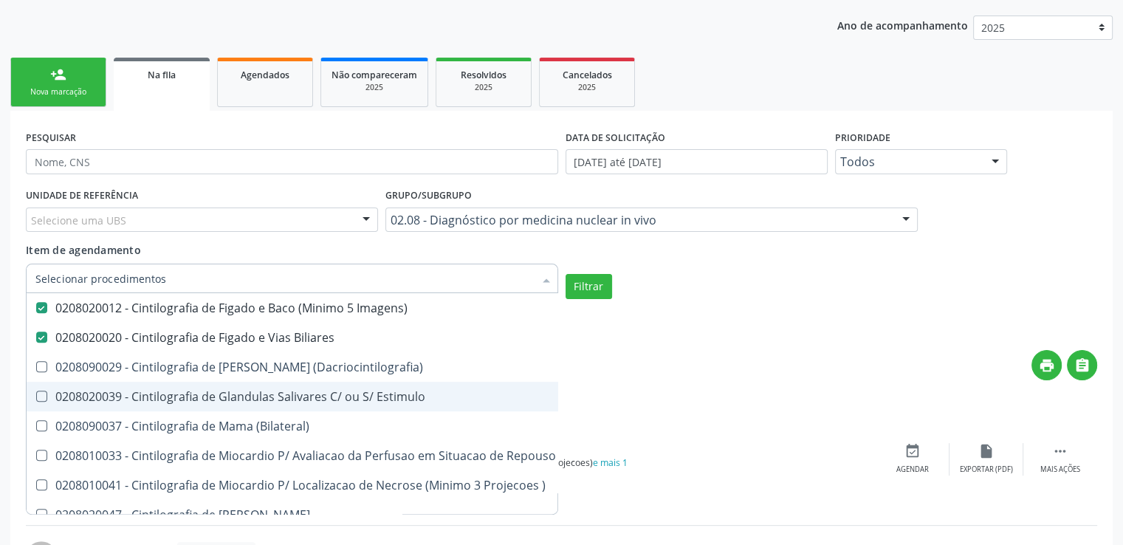
click at [95, 398] on div "0208020039 - Cintilografia de Glandulas Salivares C/ ou S/ Estimulo" at bounding box center [355, 397] width 641 height 12
checkbox Estimulo "false"
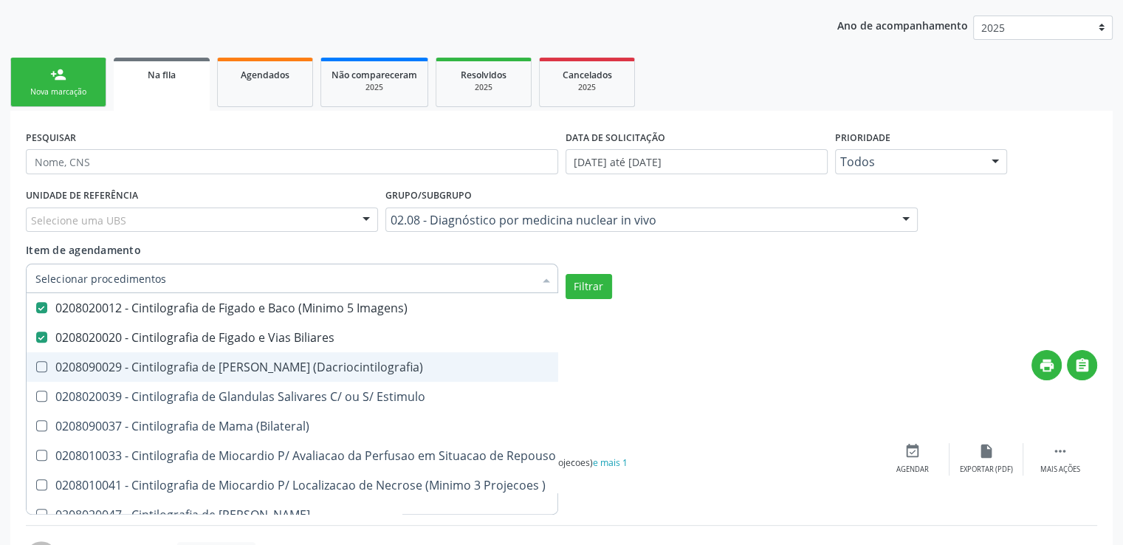
click at [97, 368] on div "0208090029 - Cintilografia de [PERSON_NAME] (Dacriocintilografia)" at bounding box center [355, 367] width 641 height 12
checkbox \(Dacriocintilografia\) "true"
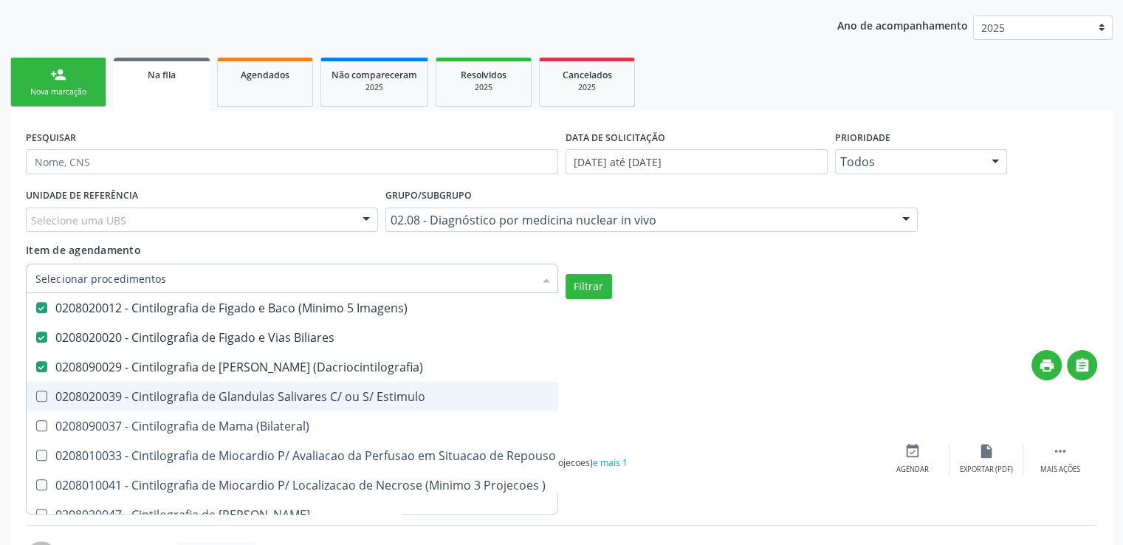
click at [96, 393] on div "0208020039 - Cintilografia de Glandulas Salivares C/ ou S/ Estimulo" at bounding box center [355, 397] width 641 height 12
checkbox Estimulo "true"
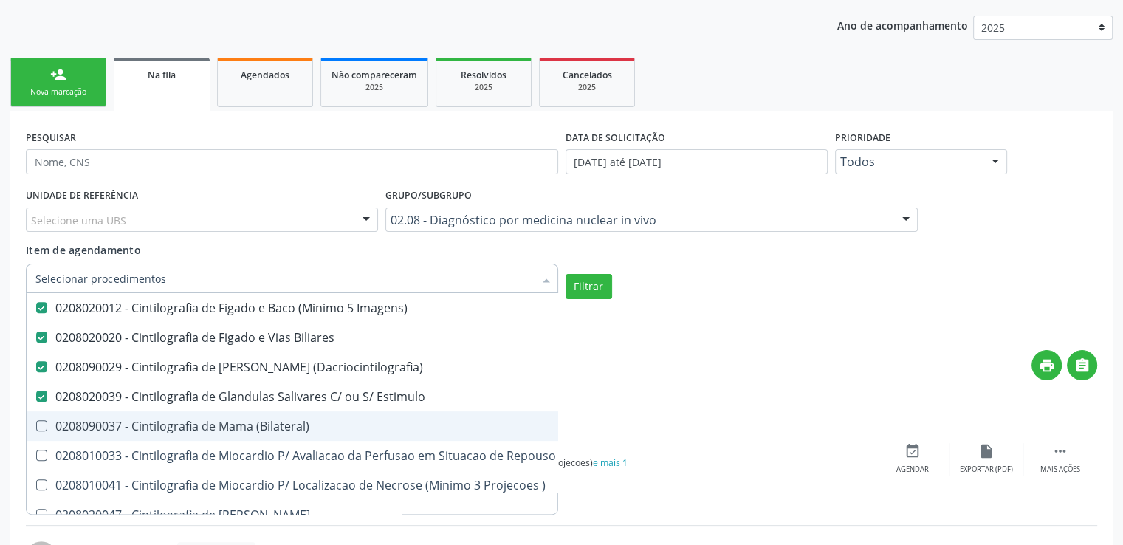
click at [97, 420] on div "0208090037 - Cintilografia de Mama (Bilateral)" at bounding box center [355, 426] width 641 height 12
checkbox \(Bilateral\) "true"
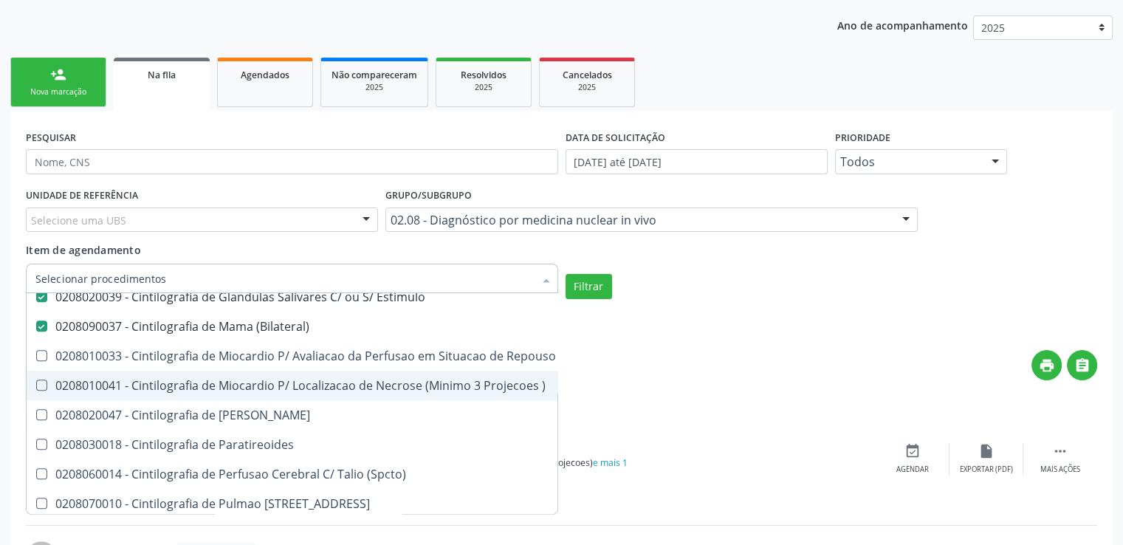
scroll to position [812, 0]
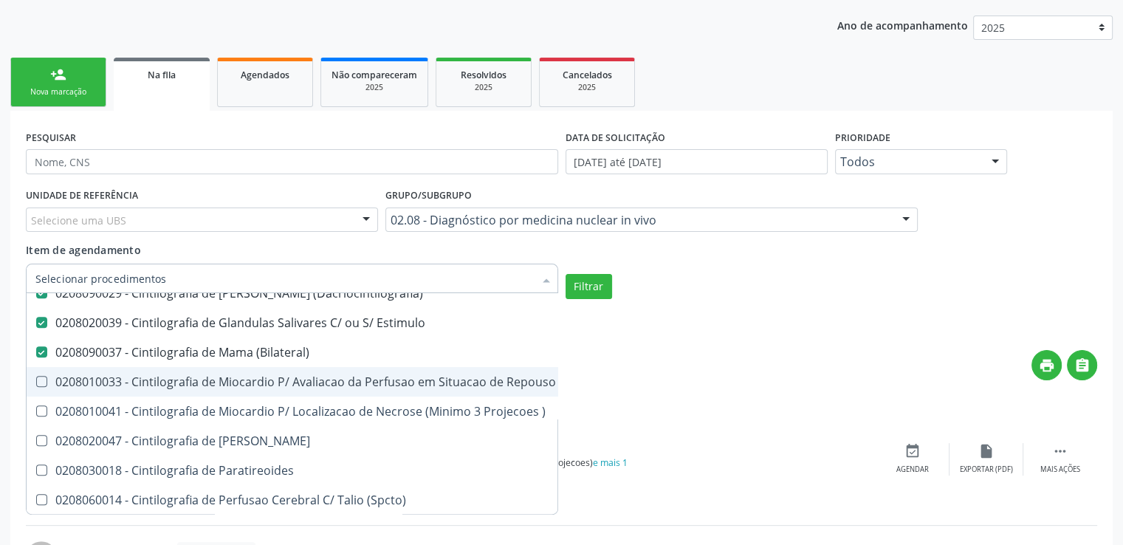
click at [90, 376] on div "0208010033 - Cintilografia de Miocardio P/ Avaliacao da Perfusao em Situacao de…" at bounding box center [355, 382] width 641 height 12
checkbox Projecoes\) "true"
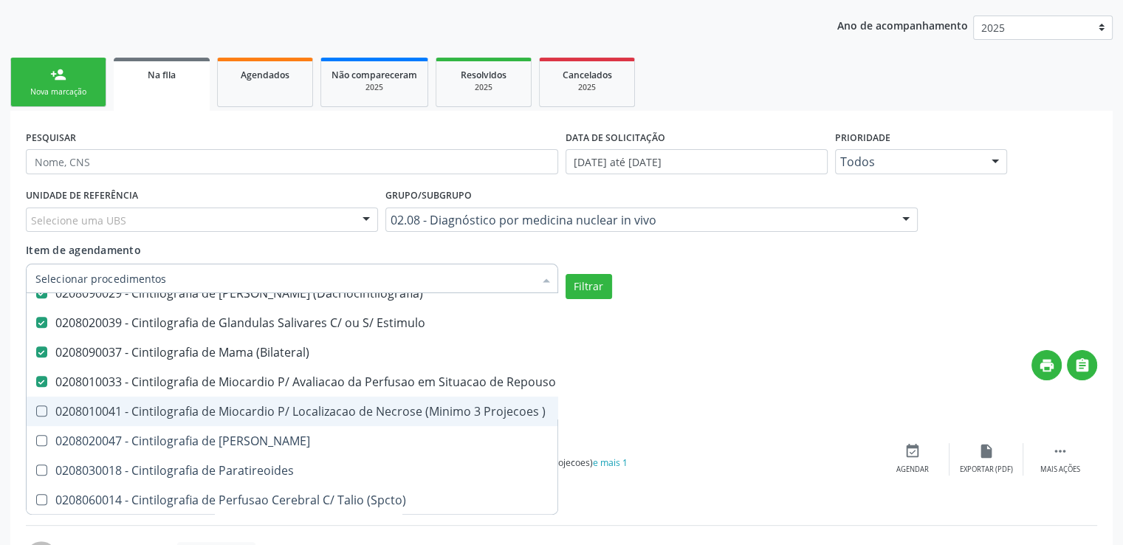
click at [107, 406] on div "0208010041 - Cintilografia de Miocardio P/ Localizacao de Necrose (Minimo 3 Pro…" at bounding box center [355, 411] width 641 height 12
checkbox \) "true"
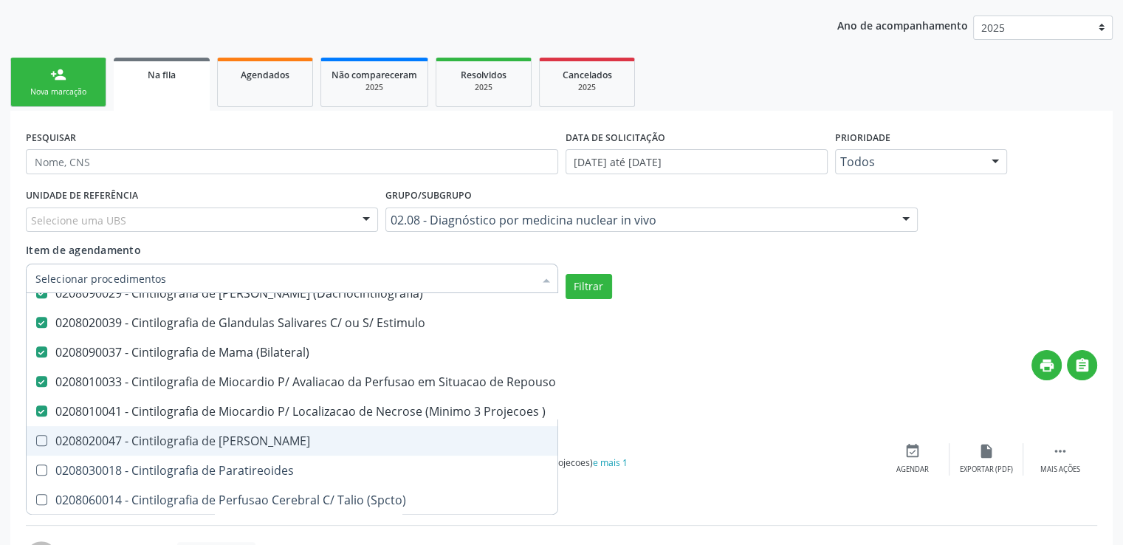
click at [97, 438] on div "0208020047 - Cintilografia de [PERSON_NAME]" at bounding box center [355, 441] width 641 height 12
checkbox Pancreas "true"
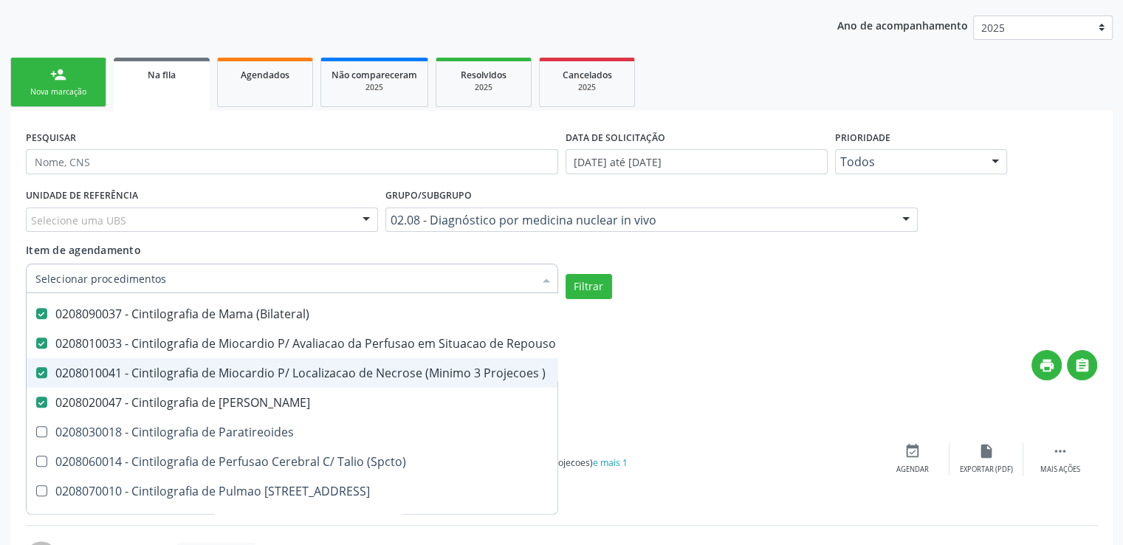
scroll to position [886, 0]
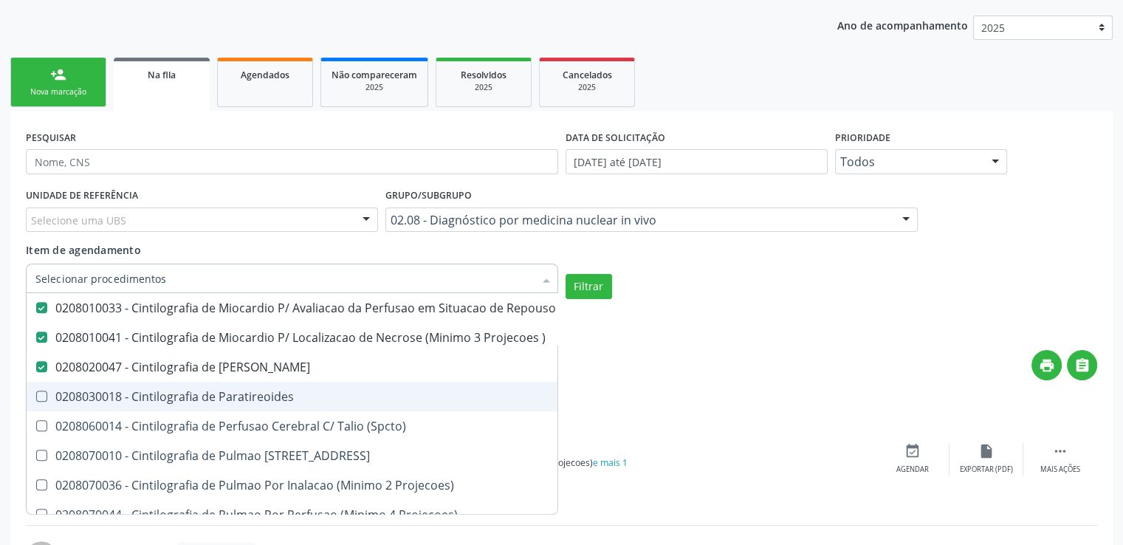
click at [97, 402] on div "0208030018 - Cintilografia de Paratireoides" at bounding box center [355, 397] width 641 height 12
checkbox Paratireoides "true"
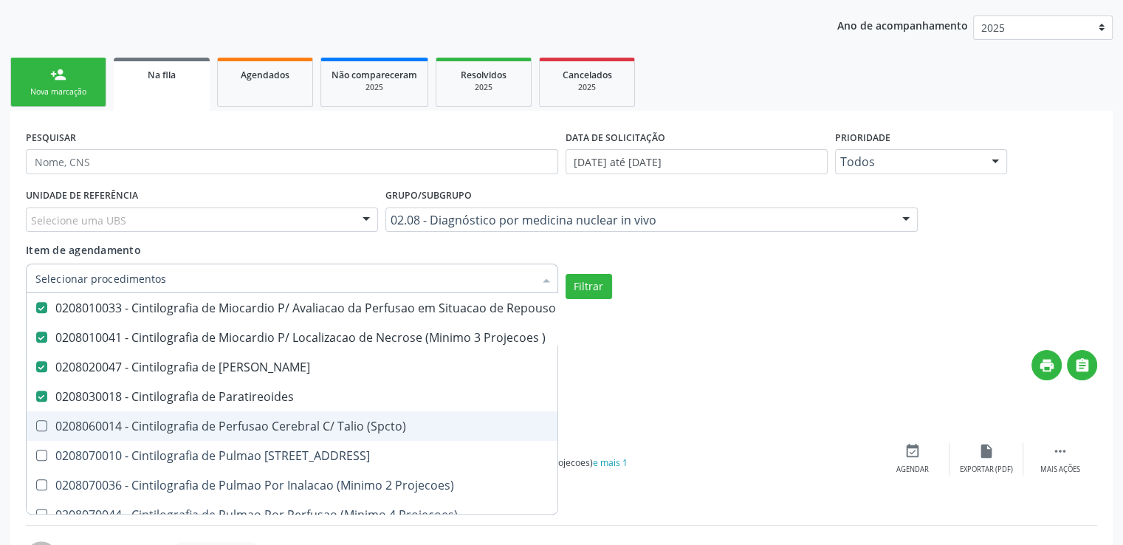
click at [97, 429] on div "0208060014 - Cintilografia de Perfusao Cerebral C/ Talio (Spcto)" at bounding box center [355, 426] width 641 height 12
checkbox \(Spcto\) "true"
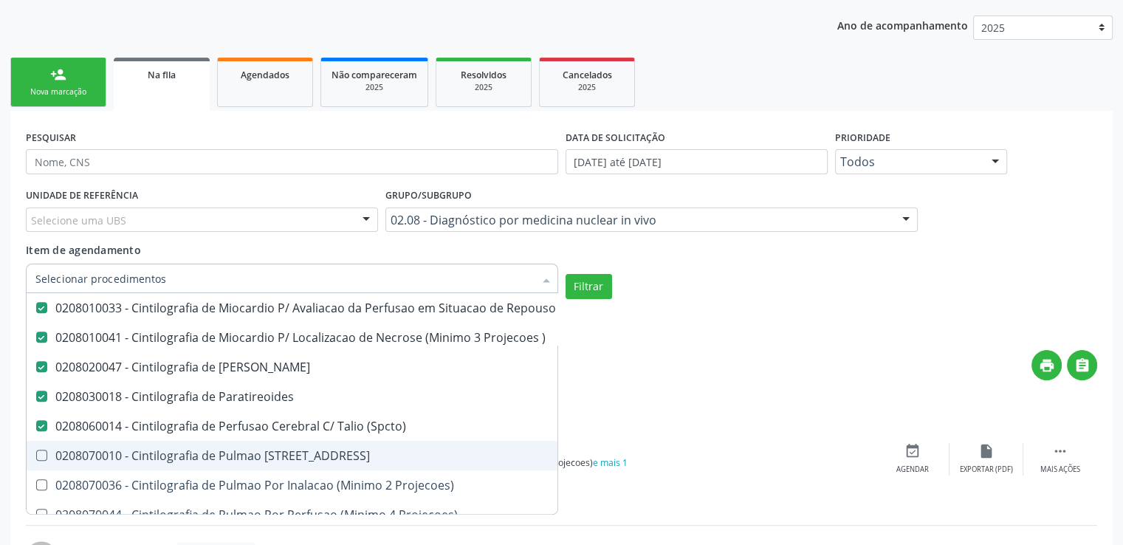
click at [94, 460] on div "0208070010 - Cintilografia de Pulmao [STREET_ADDRESS]" at bounding box center [355, 456] width 641 height 12
checkbox 67 "true"
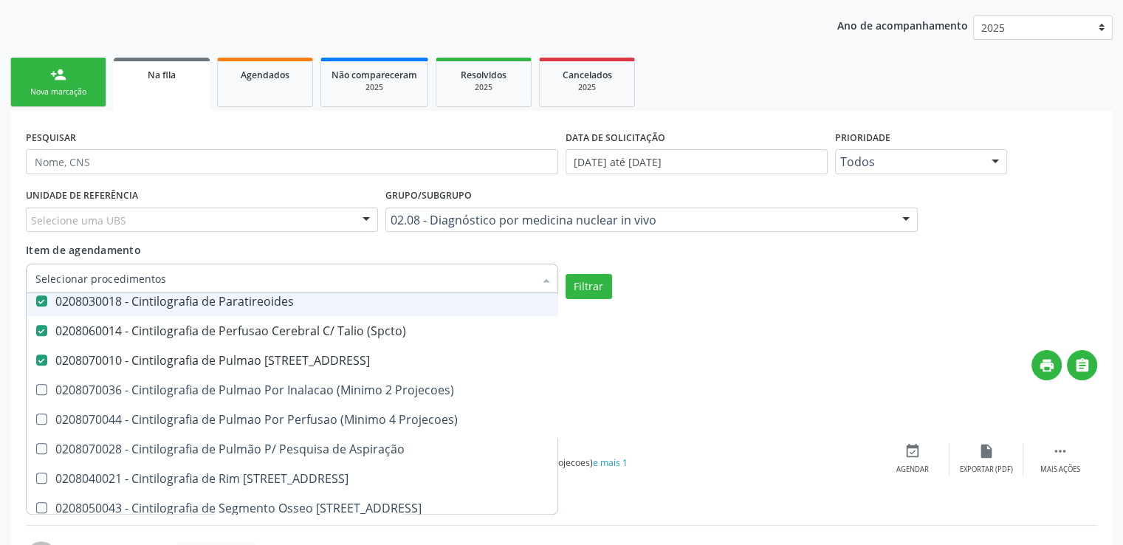
scroll to position [1033, 0]
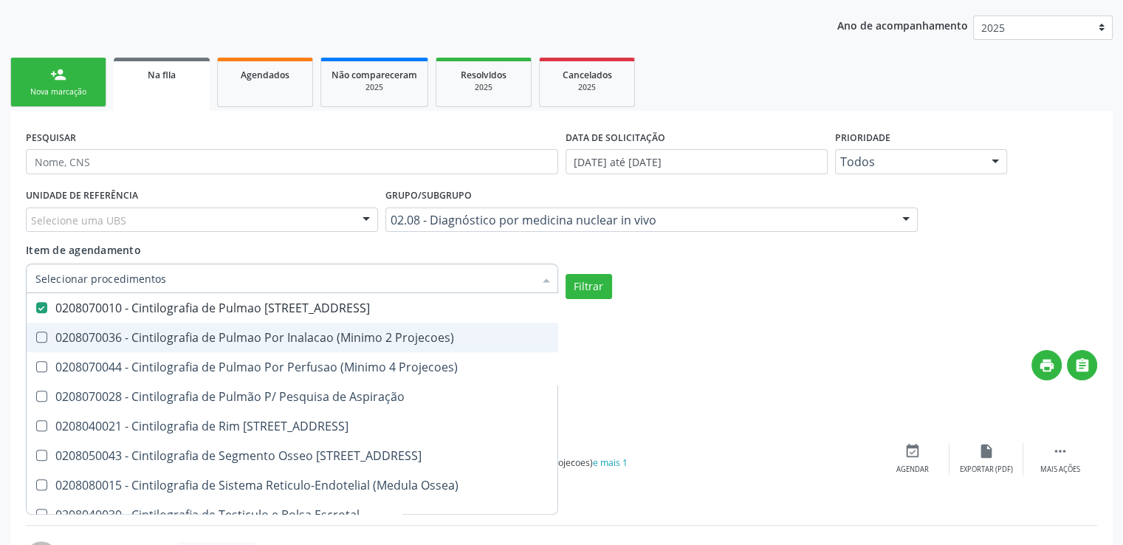
click at [85, 341] on div "0208070036 - Cintilografia de Pulmao Por Inalacao (Minimo 2 Projecoes)" at bounding box center [355, 337] width 641 height 12
checkbox Projecoes\) "true"
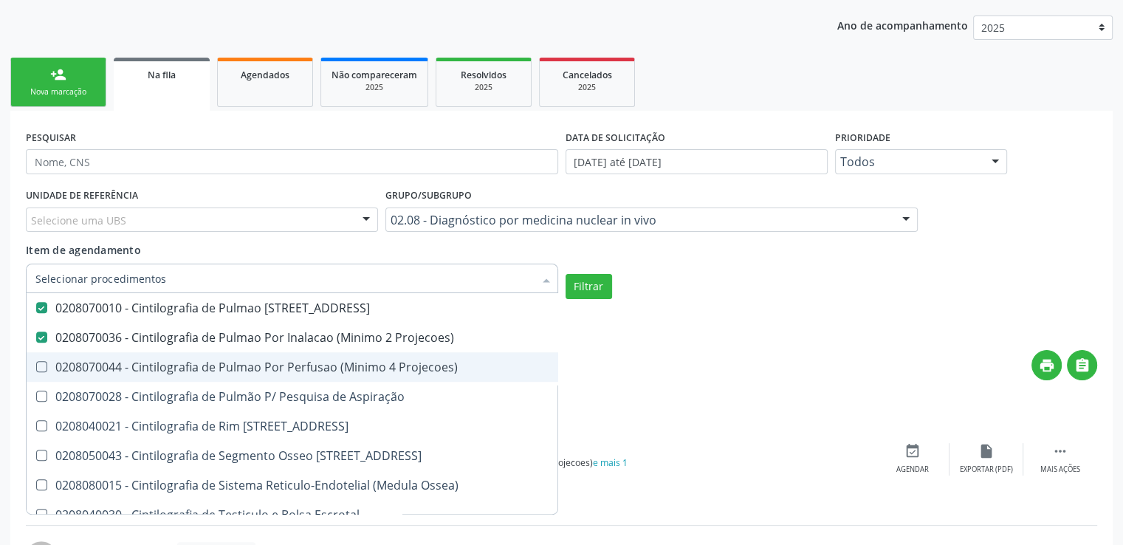
click at [83, 370] on div "0208070044 - Cintilografia de Pulmao Por Perfusao (Minimo 4 Projecoes)" at bounding box center [355, 367] width 641 height 12
checkbox Projecoes\) "true"
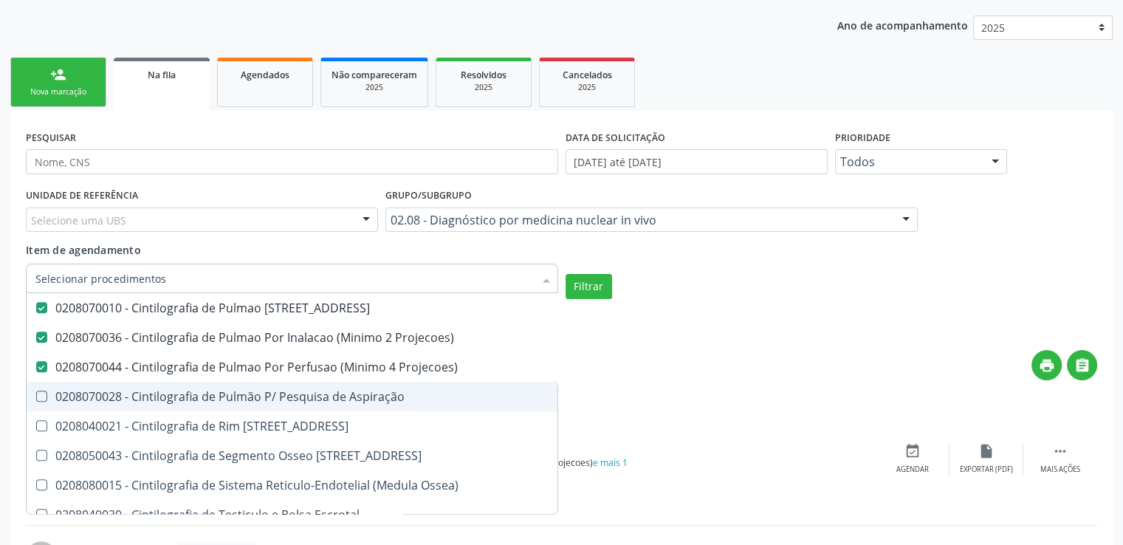
click at [88, 391] on div "0208070028 - Cintilografia de Pulmão P/ Pesquisa de Aspiração" at bounding box center [355, 397] width 641 height 12
checkbox Aspiração "true"
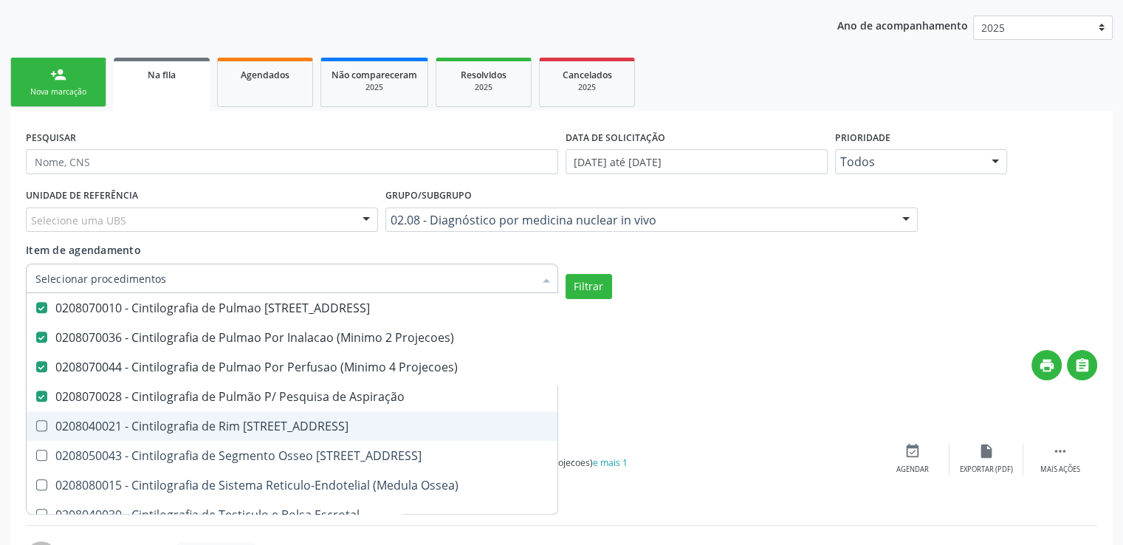
click at [103, 427] on div "0208040021 - Cintilografia de Rim [STREET_ADDRESS]" at bounding box center [355, 426] width 641 height 12
checkbox 67 "true"
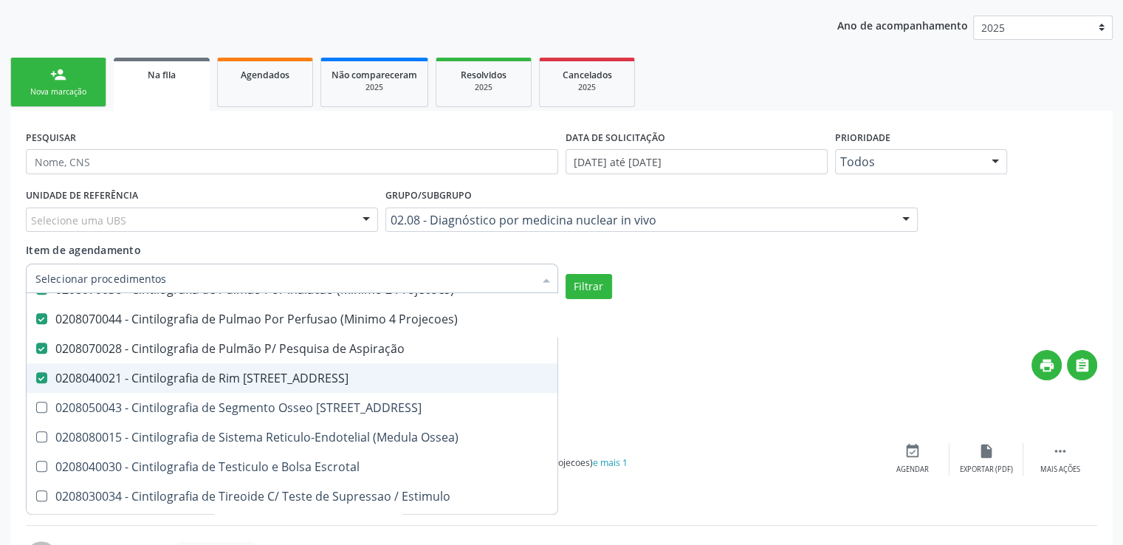
scroll to position [1107, 0]
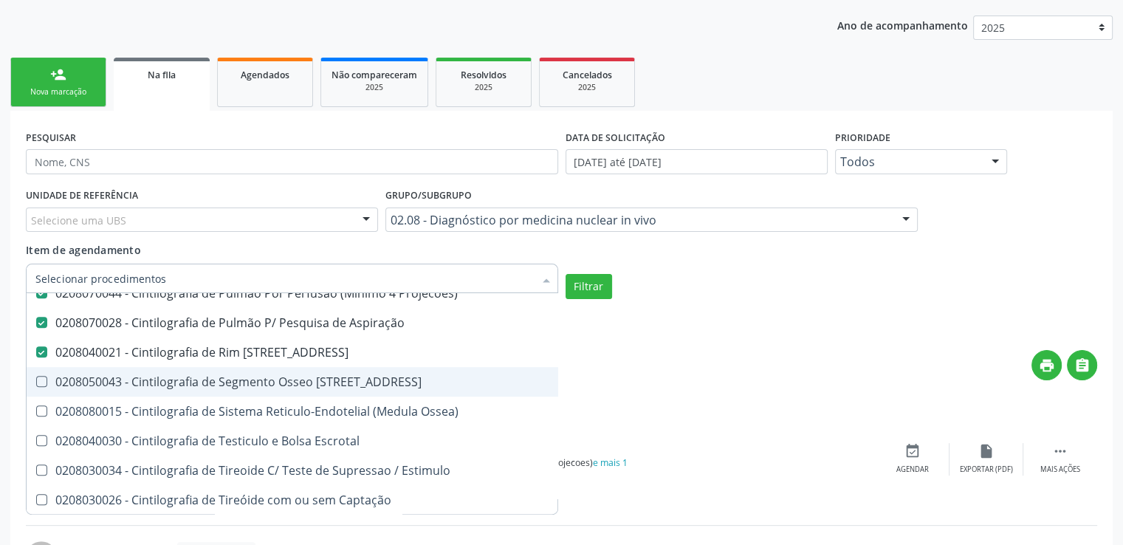
click at [103, 385] on div "0208050043 - Cintilografia de Segmento Osseo [STREET_ADDRESS]" at bounding box center [355, 382] width 641 height 12
checkbox 67 "false"
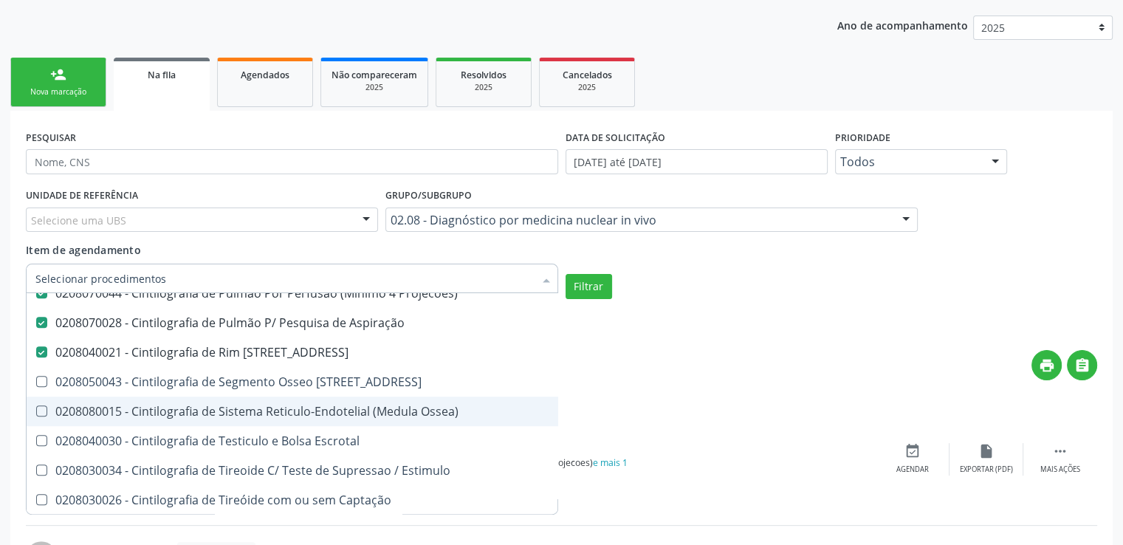
click at [100, 409] on div "0208080015 - Cintilografia de Sistema Reticulo-Endotelial (Medula Ossea)" at bounding box center [355, 411] width 641 height 12
checkbox Ossea\) "true"
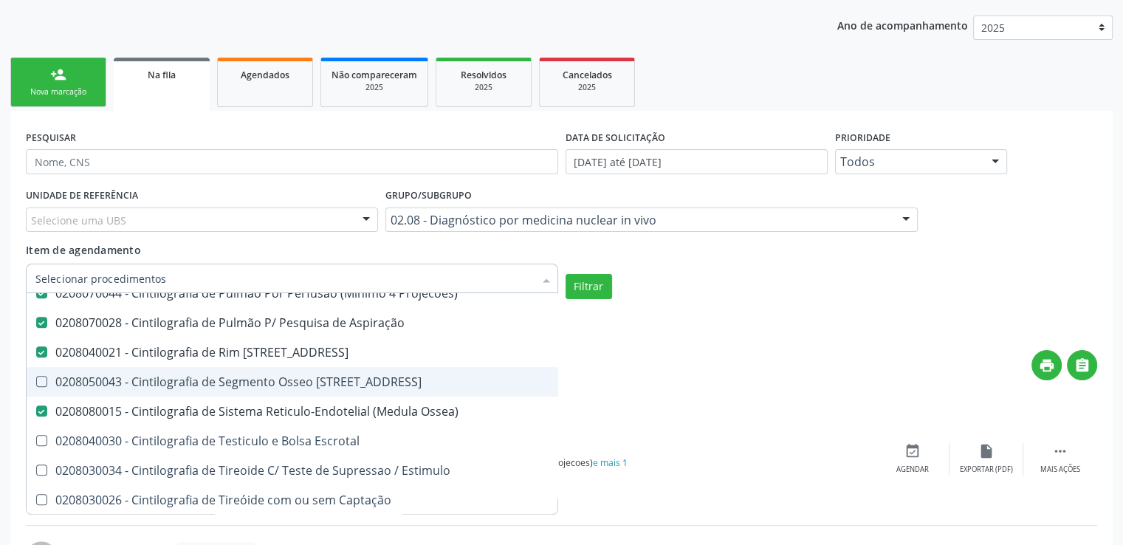
click at [94, 386] on div "0208050043 - Cintilografia de Segmento Osseo [STREET_ADDRESS]" at bounding box center [355, 382] width 641 height 12
checkbox 67 "true"
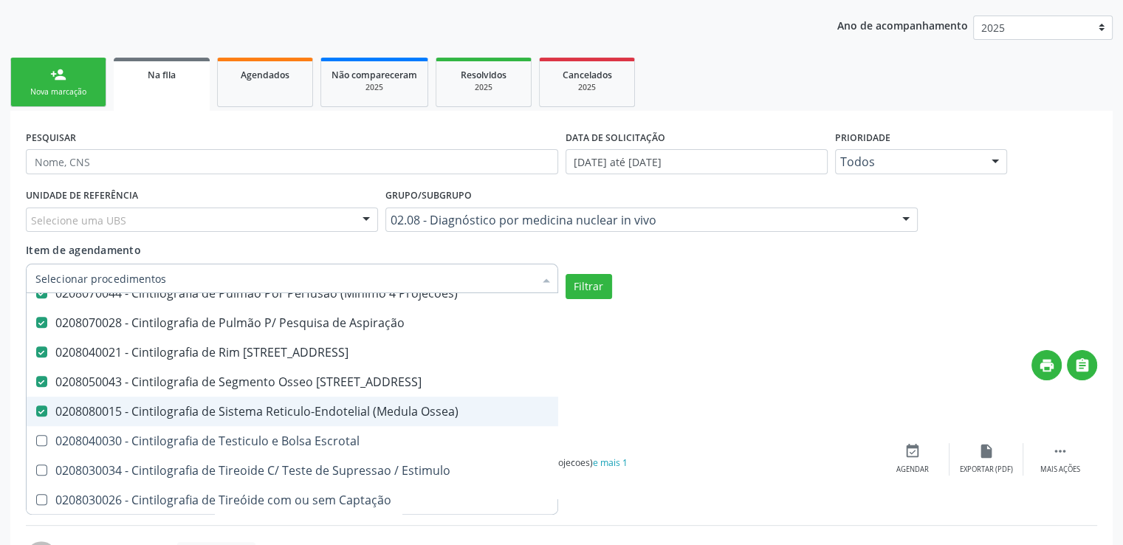
scroll to position [1255, 0]
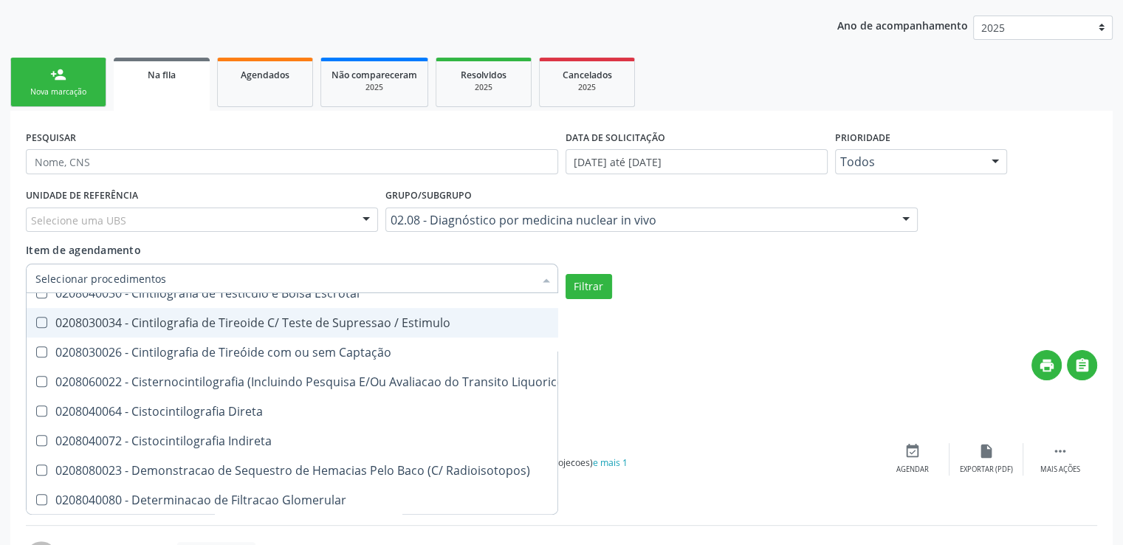
drag, startPoint x: 98, startPoint y: 323, endPoint x: 98, endPoint y: 314, distance: 8.9
click at [98, 321] on div "0208030034 - Cintilografia de Tireoide C/ Teste de Supressao / Estimulo" at bounding box center [355, 323] width 641 height 12
checkbox Estimulo "true"
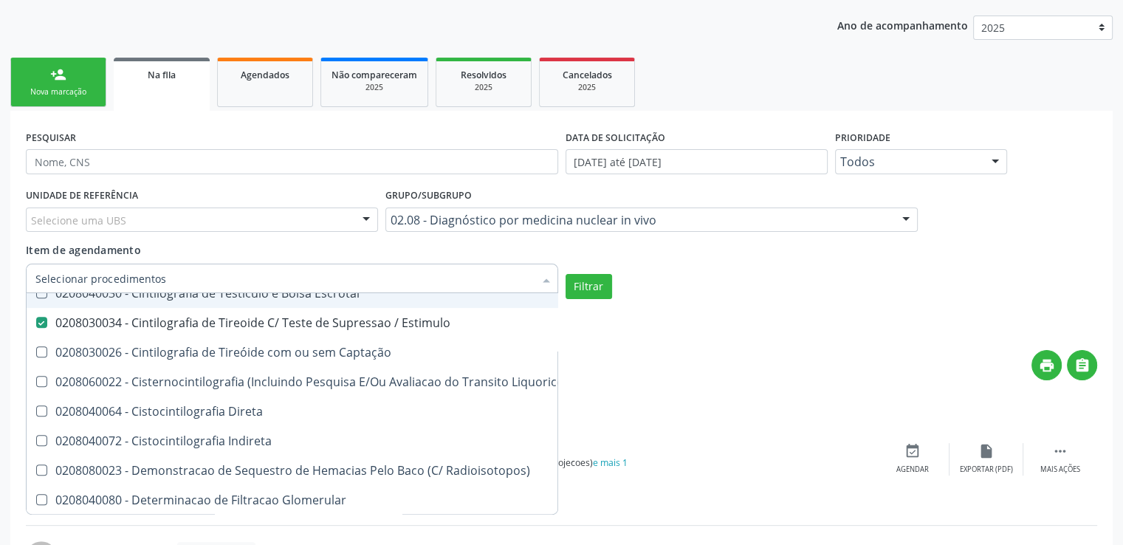
click at [99, 298] on div "0208040030 - Cintilografia de Testiculo e Bolsa Escrotal" at bounding box center [355, 293] width 641 height 12
checkbox Escrotal "true"
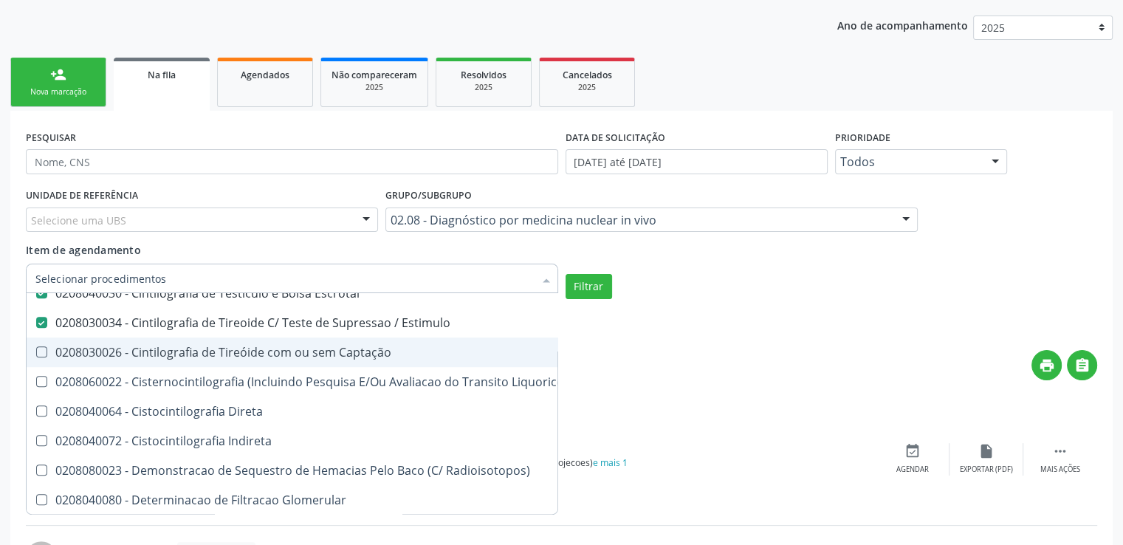
click at [100, 340] on span "0208030026 - Cintilografia de Tireóide com ou sem Captação" at bounding box center [356, 352] width 658 height 30
checkbox Captação "true"
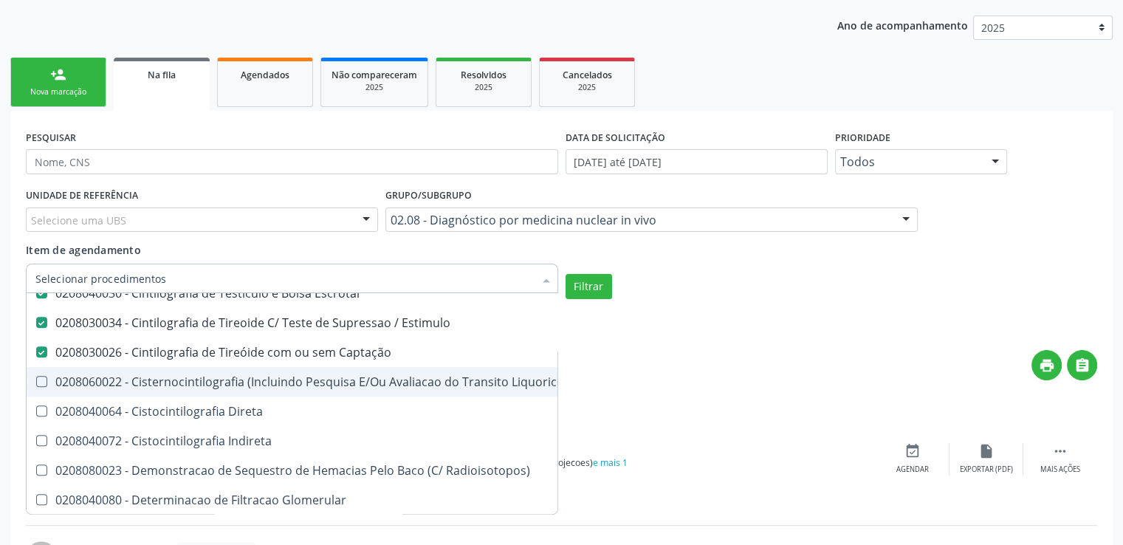
click at [111, 381] on div "0208060022 - Cisternocintilografia (Incluindo Pesquisa E/Ou Avaliacao do Transi…" at bounding box center [355, 382] width 641 height 12
click at [89, 376] on div "0208060022 - Cisternocintilografia (Incluindo Pesquisa E/Ou Avaliacao do Transi…" at bounding box center [355, 382] width 641 height 12
checkbox Liquorico\) "false"
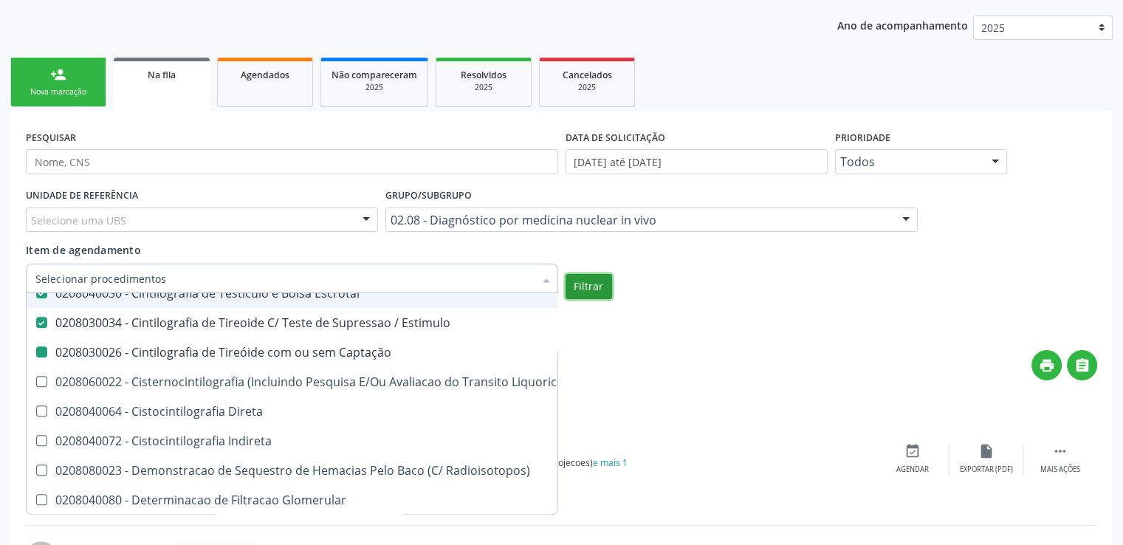
checkbox 24H "true"
checkbox Captação "false"
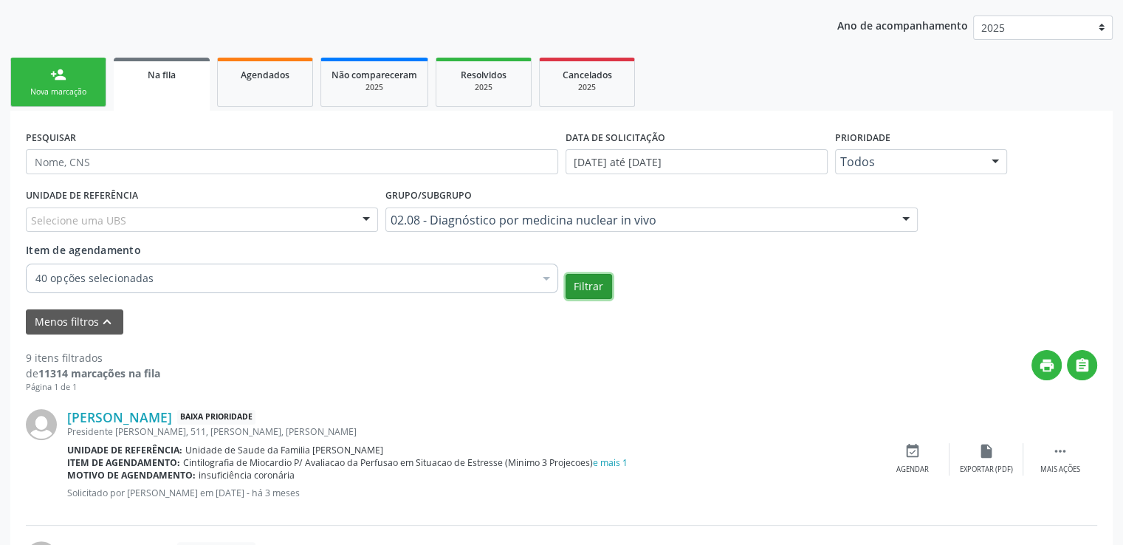
click at [588, 286] on button "Filtrar" at bounding box center [588, 286] width 47 height 25
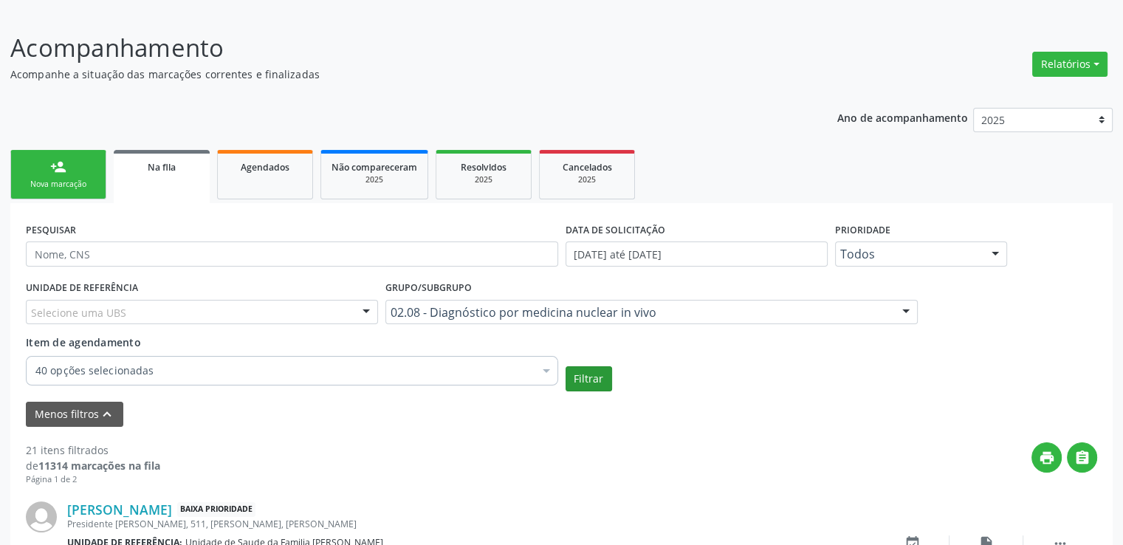
scroll to position [269, 0]
